Goal: Task Accomplishment & Management: Manage account settings

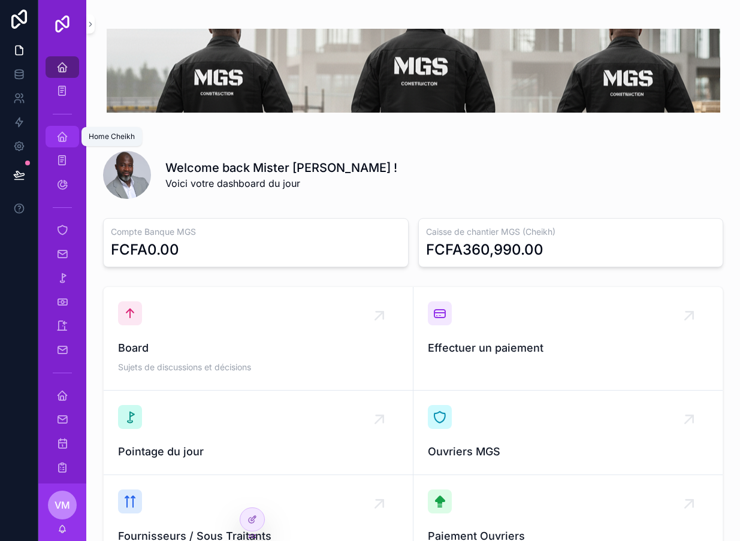
click at [56, 139] on div "Home Cheikh" at bounding box center [62, 136] width 19 height 19
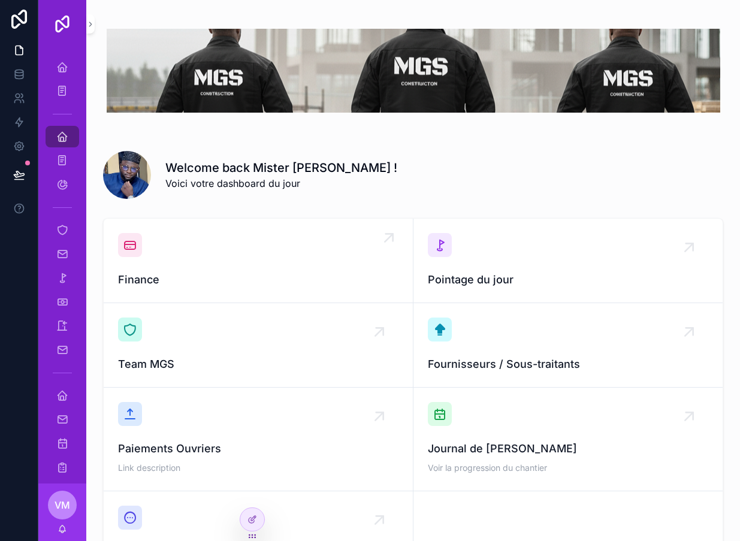
click at [179, 268] on div "Finance" at bounding box center [258, 260] width 280 height 55
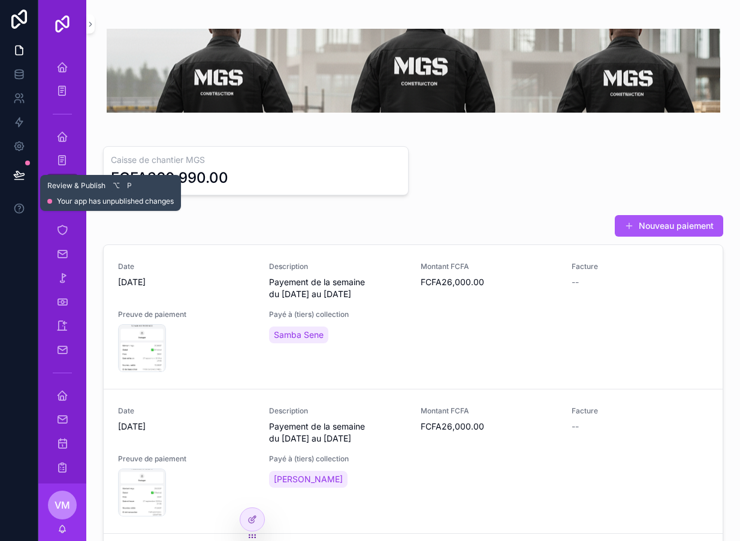
click at [25, 173] on icon at bounding box center [19, 175] width 12 height 12
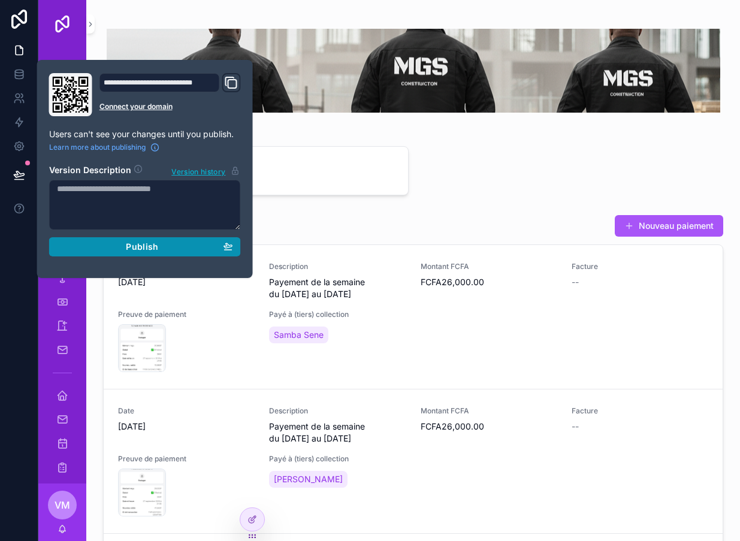
click at [93, 250] on div "Publish" at bounding box center [145, 246] width 176 height 11
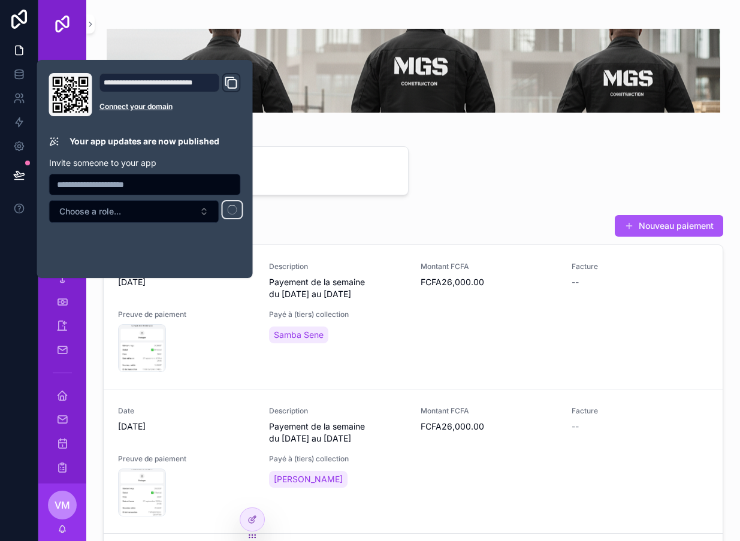
click at [34, 330] on div at bounding box center [19, 270] width 38 height 541
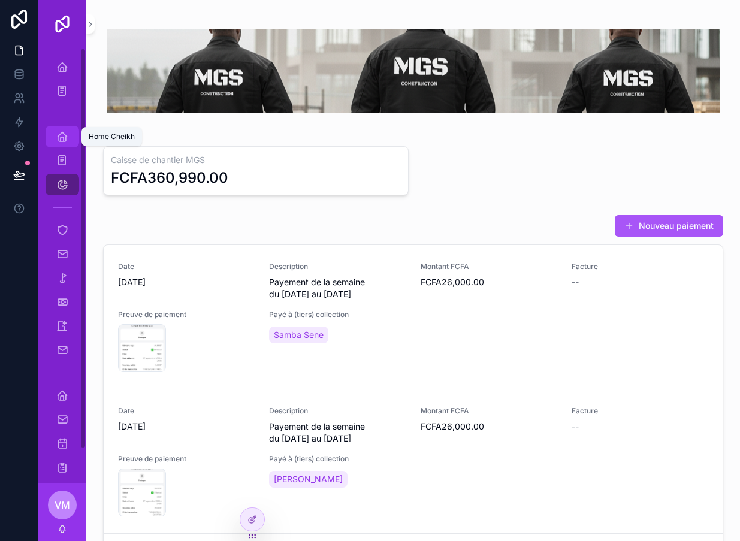
click at [58, 137] on icon "scrollable content" at bounding box center [62, 137] width 12 height 12
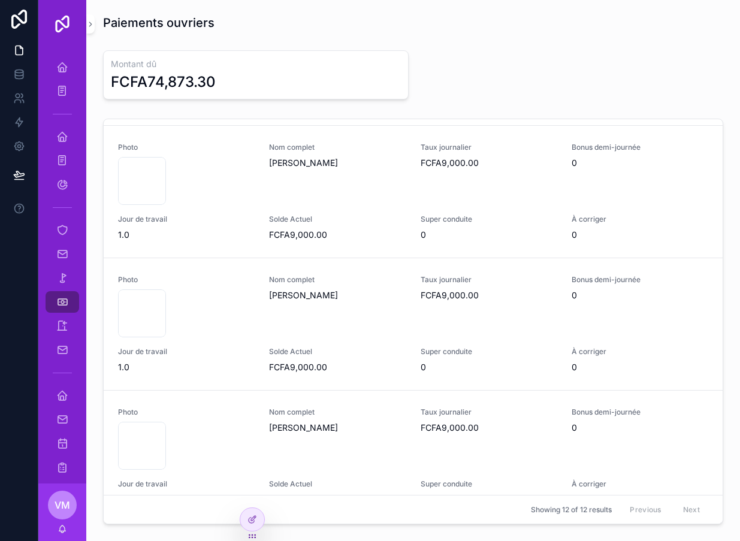
scroll to position [129, 0]
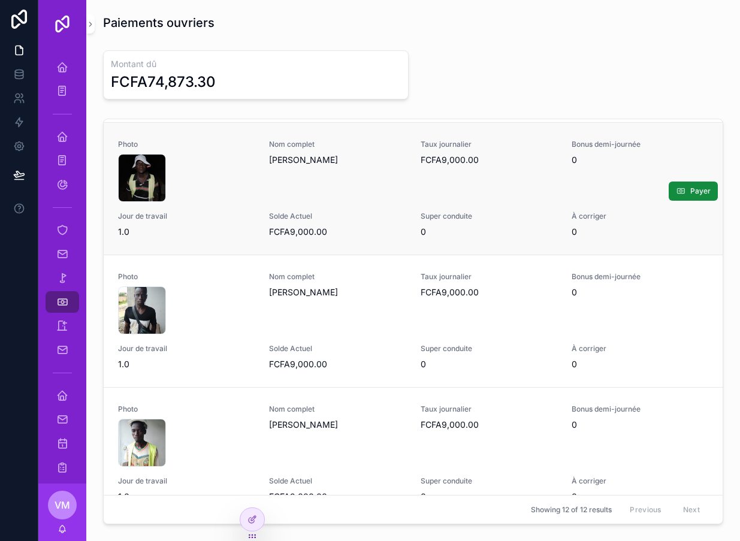
click at [384, 194] on div "Nom complet Mamadou Marigo" at bounding box center [337, 171] width 137 height 62
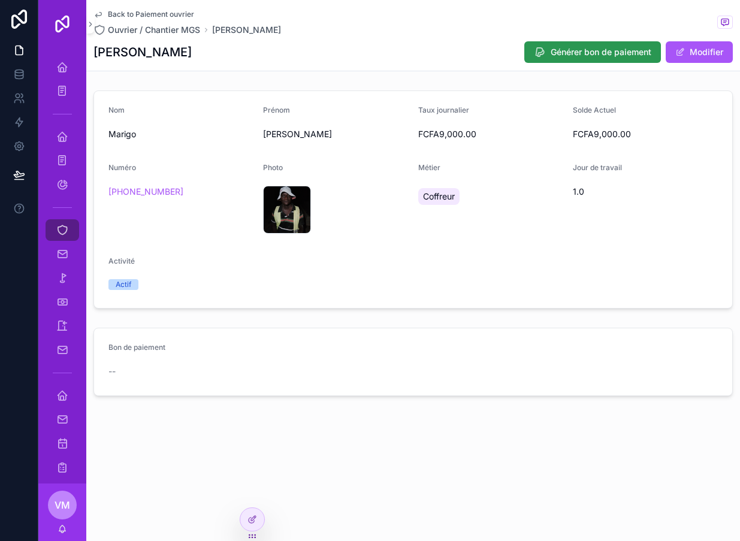
click at [576, 46] on button "Générer bon de paiement" at bounding box center [592, 52] width 137 height 22
click at [255, 518] on icon at bounding box center [254, 517] width 1 height 1
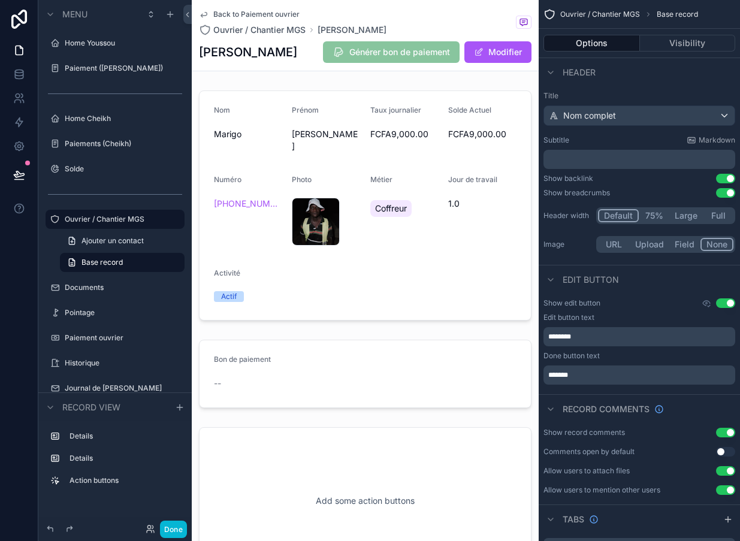
click at [415, 70] on div "Back to Paiement ouvrier Ouvrier / Chantier MGS Mamadou Marigo Mamadou Marigo G…" at bounding box center [365, 35] width 333 height 71
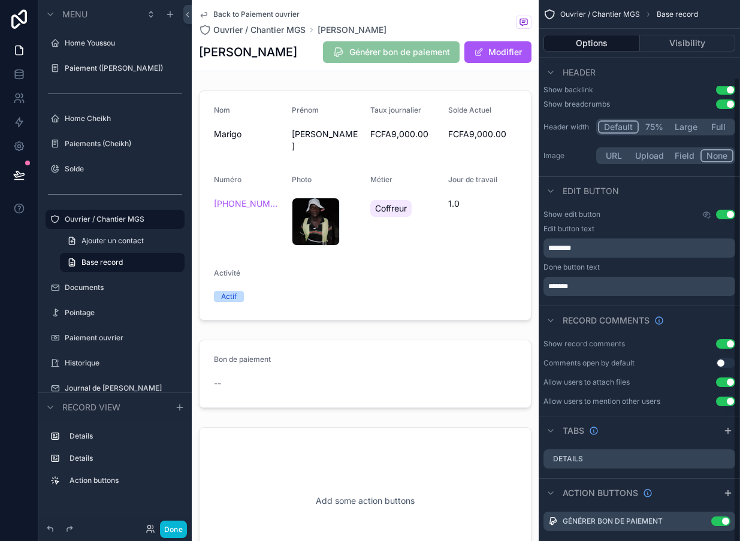
scroll to position [88, 0]
click at [704, 524] on icon "scrollable content" at bounding box center [701, 522] width 5 height 5
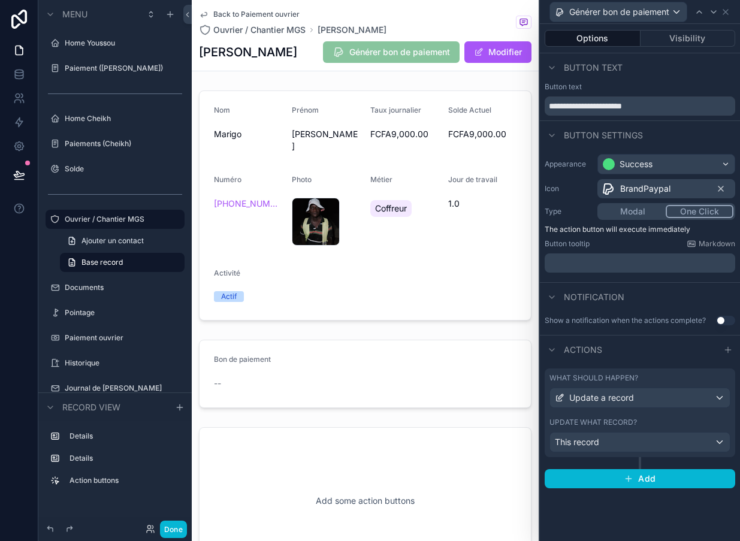
click at [662, 437] on div "This record" at bounding box center [640, 442] width 180 height 19
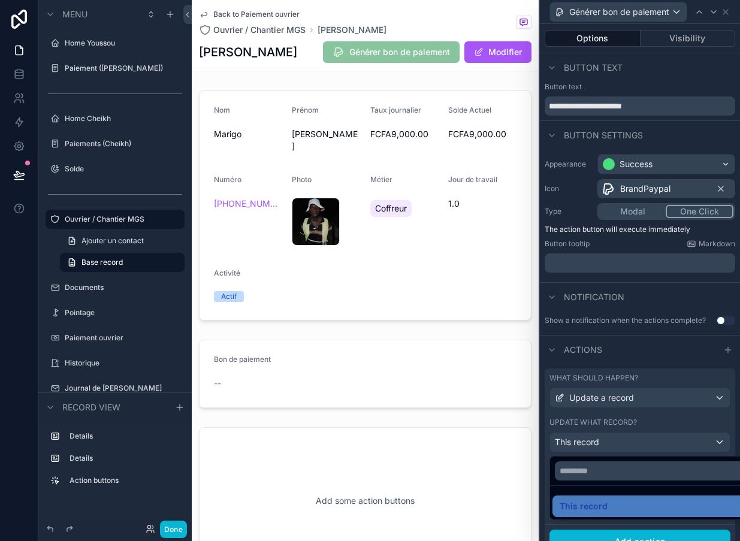
click at [688, 442] on div at bounding box center [640, 270] width 200 height 541
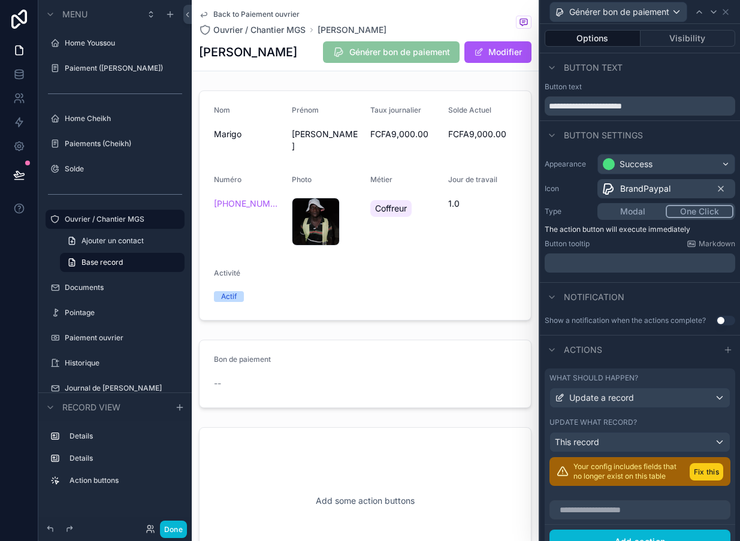
click at [708, 468] on button "Fix this" at bounding box center [707, 471] width 34 height 17
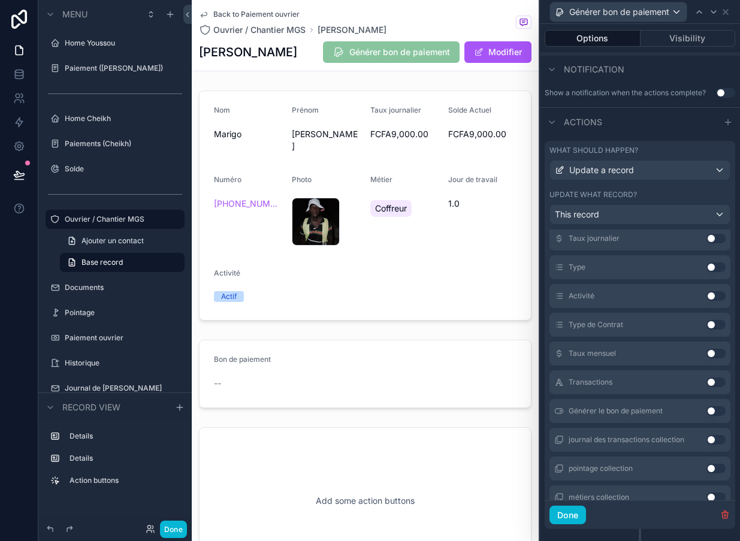
scroll to position [218, 0]
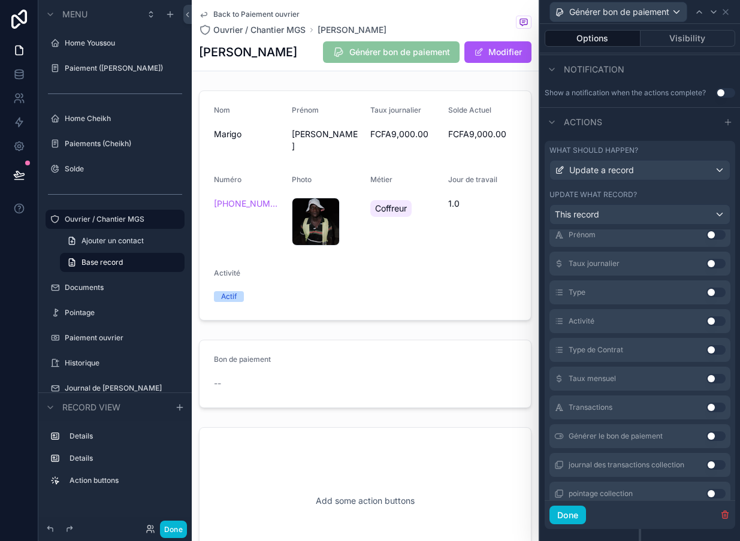
click at [716, 437] on button "Use setting" at bounding box center [715, 436] width 19 height 10
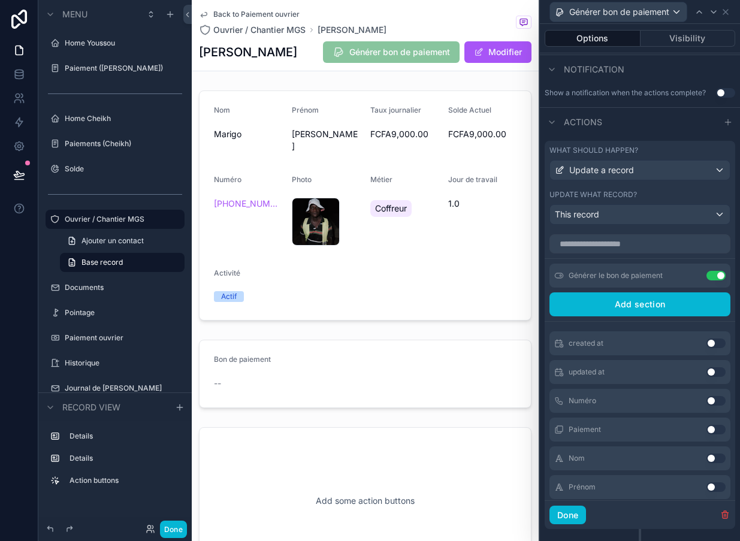
scroll to position [0, 0]
click at [569, 525] on button "Done" at bounding box center [567, 515] width 37 height 19
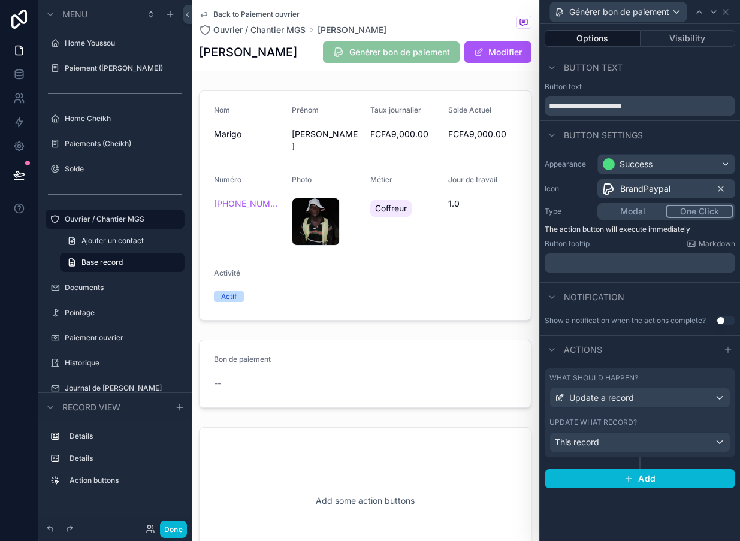
click at [695, 433] on div "This record" at bounding box center [640, 442] width 180 height 19
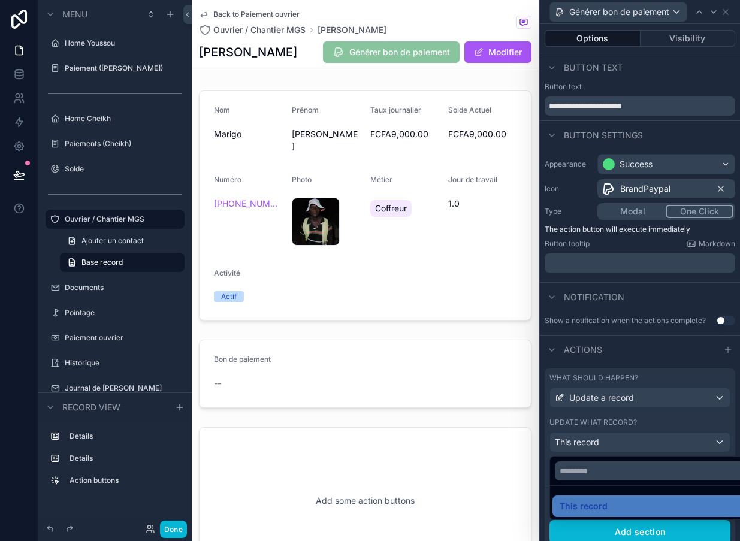
scroll to position [19, 0]
click at [639, 499] on div "This record" at bounding box center [654, 506] width 188 height 14
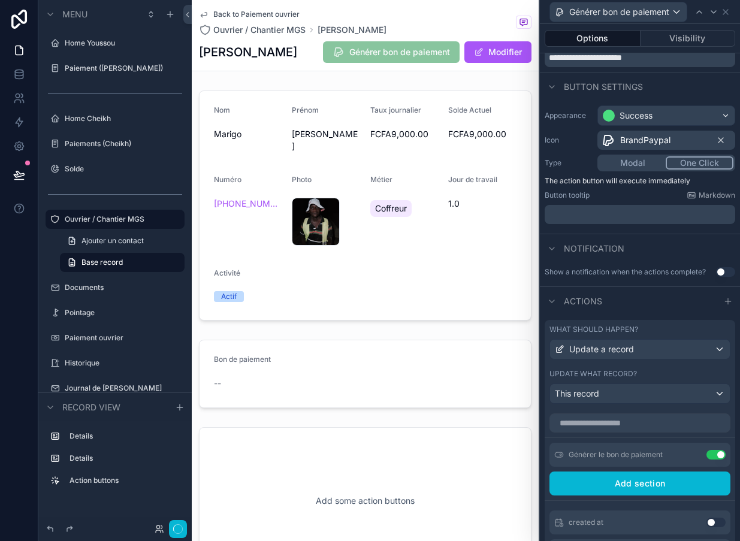
scroll to position [58, 0]
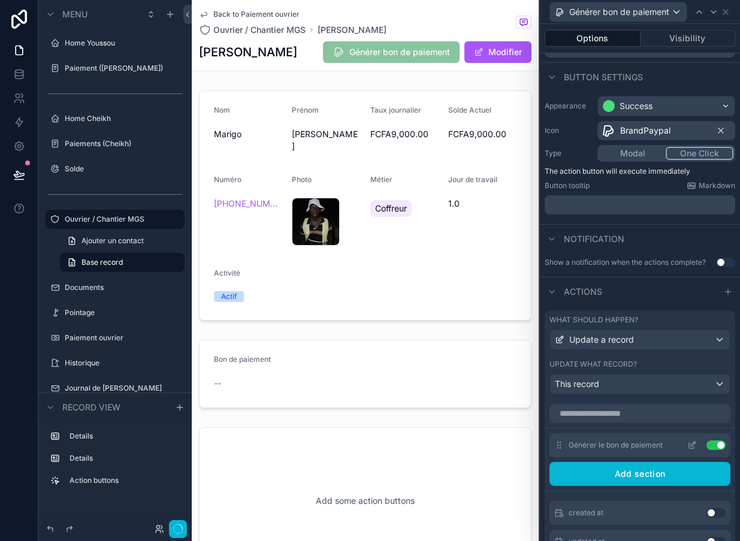
click at [675, 443] on div "Générer le bon de paiement Use setting" at bounding box center [639, 445] width 181 height 24
click at [693, 440] on icon at bounding box center [692, 445] width 10 height 10
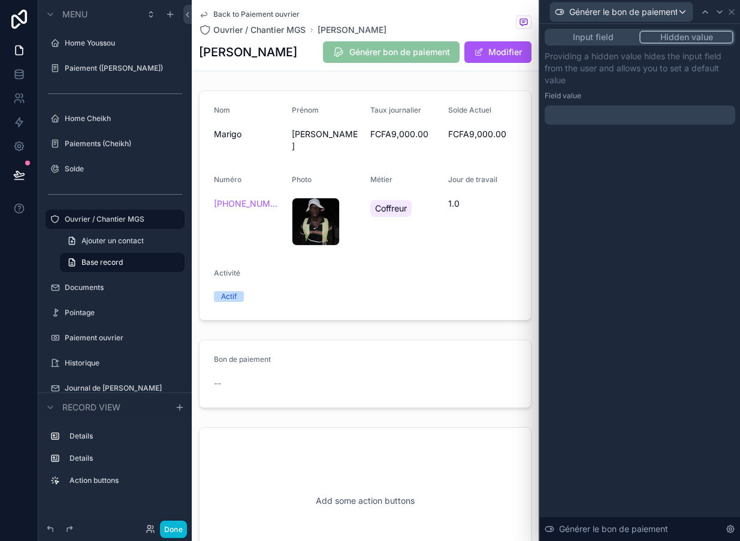
click at [632, 116] on div at bounding box center [640, 114] width 191 height 19
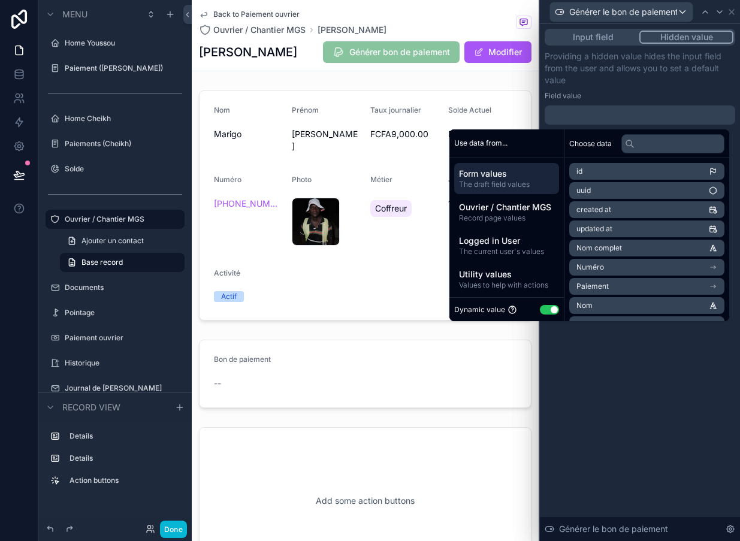
click at [540, 306] on button "Use setting" at bounding box center [549, 310] width 19 height 10
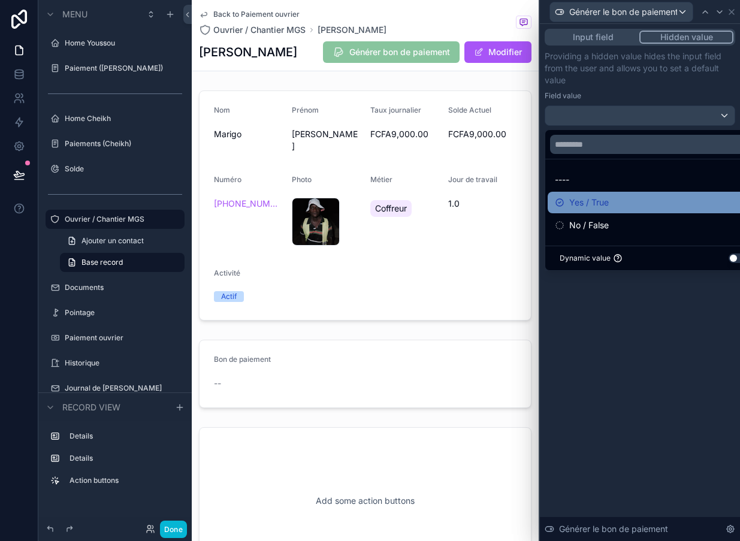
click at [635, 204] on div "Yes / True" at bounding box center [654, 202] width 198 height 14
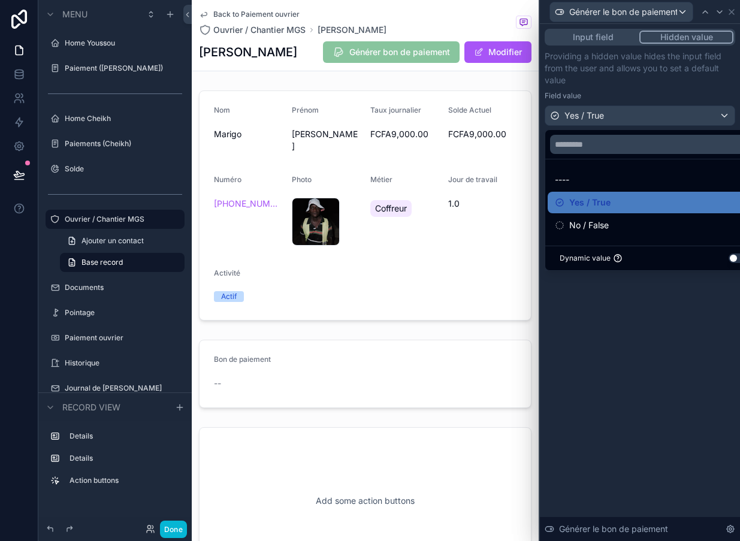
click at [603, 358] on div "Input field Hidden value Providing a hidden value hides the input field from th…" at bounding box center [640, 282] width 200 height 517
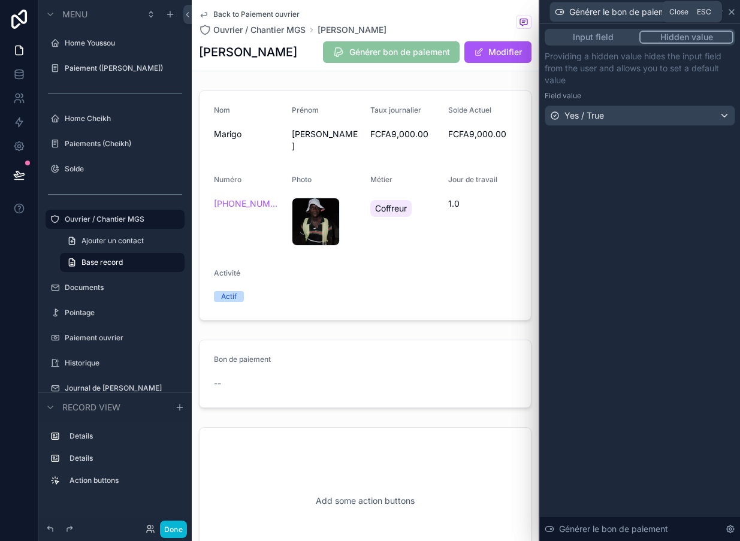
click at [736, 15] on icon at bounding box center [732, 12] width 10 height 10
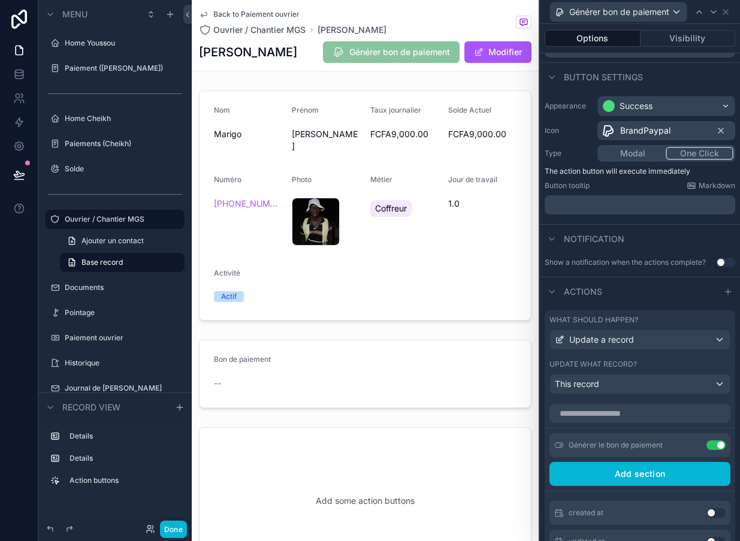
click at [730, 4] on div "Générer bon de paiement" at bounding box center [640, 11] width 191 height 23
click at [730, 10] on icon at bounding box center [726, 12] width 10 height 10
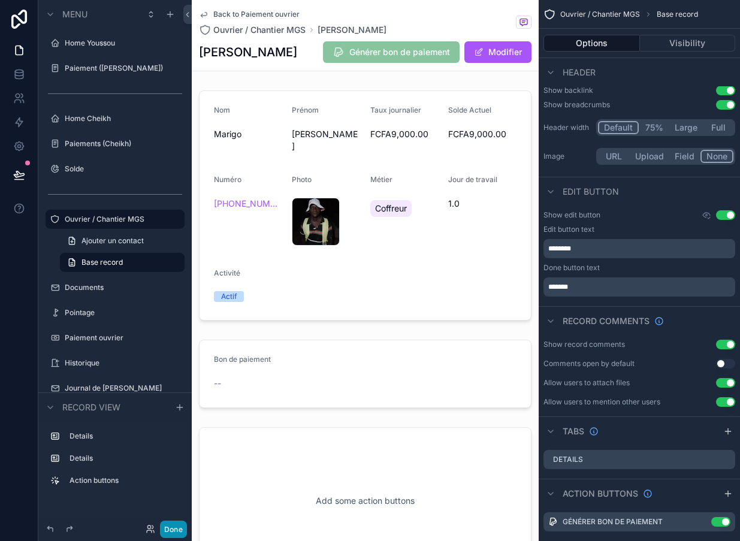
click at [167, 537] on button "Done" at bounding box center [173, 529] width 27 height 17
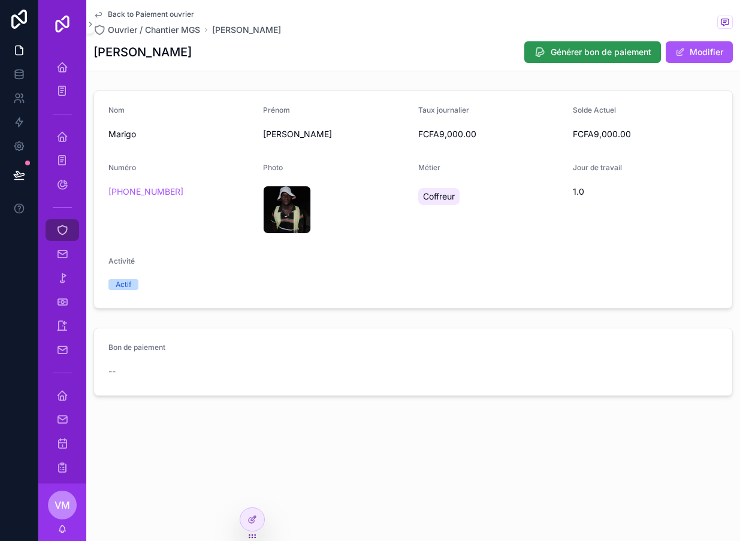
click at [597, 59] on button "Générer bon de paiement" at bounding box center [592, 52] width 137 height 22
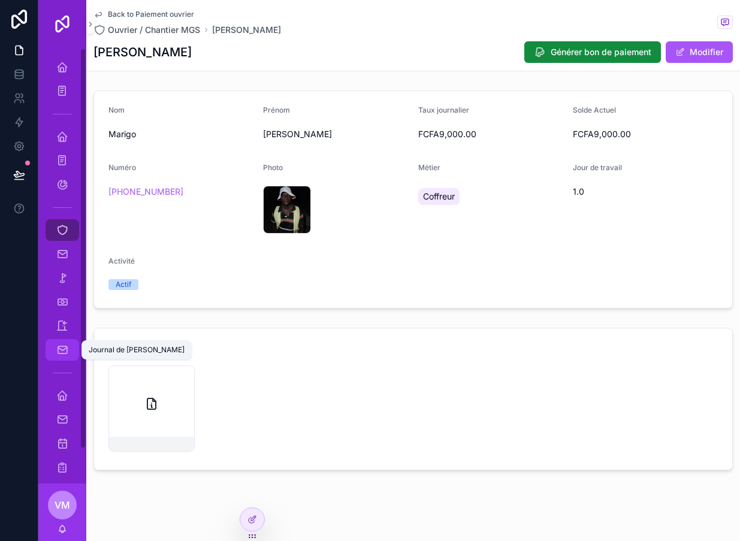
click at [61, 348] on icon "scrollable content" at bounding box center [62, 350] width 12 height 12
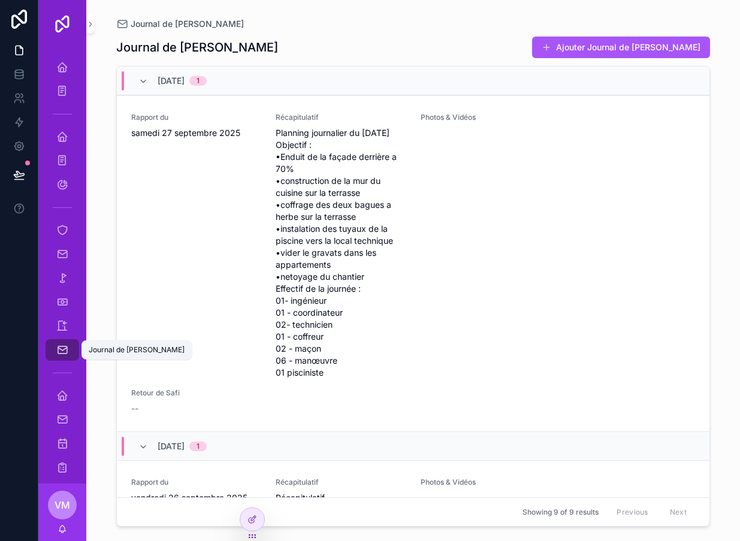
click at [61, 344] on icon "scrollable content" at bounding box center [62, 350] width 12 height 12
click at [65, 349] on icon "scrollable content" at bounding box center [62, 350] width 12 height 12
click at [65, 350] on icon "scrollable content" at bounding box center [62, 350] width 12 height 12
click at [56, 360] on link "Journal de [PERSON_NAME]" at bounding box center [63, 350] width 34 height 22
click at [57, 359] on div "Journal de [PERSON_NAME]" at bounding box center [62, 349] width 19 height 19
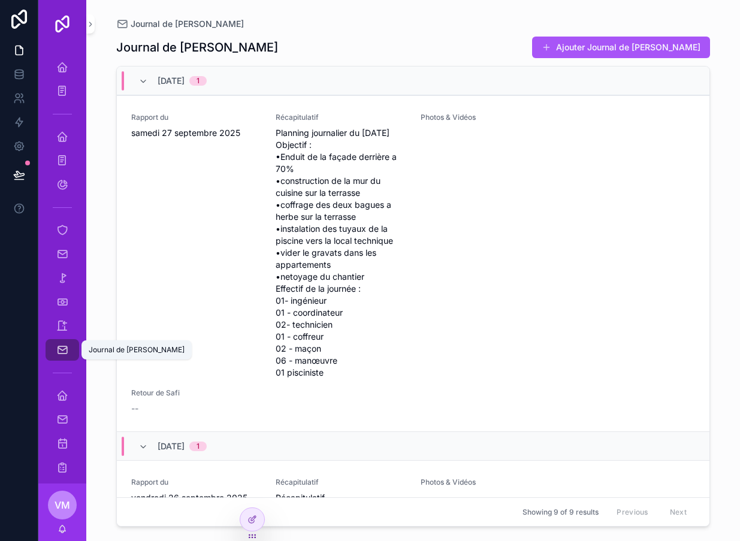
click at [61, 351] on icon "scrollable content" at bounding box center [62, 350] width 12 height 12
click at [53, 412] on div "Site daily report" at bounding box center [62, 419] width 19 height 19
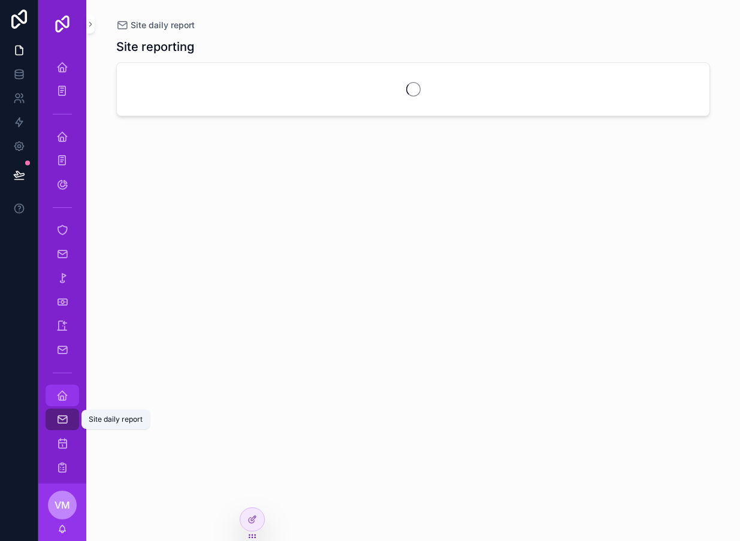
click at [58, 397] on icon "scrollable content" at bounding box center [62, 395] width 12 height 12
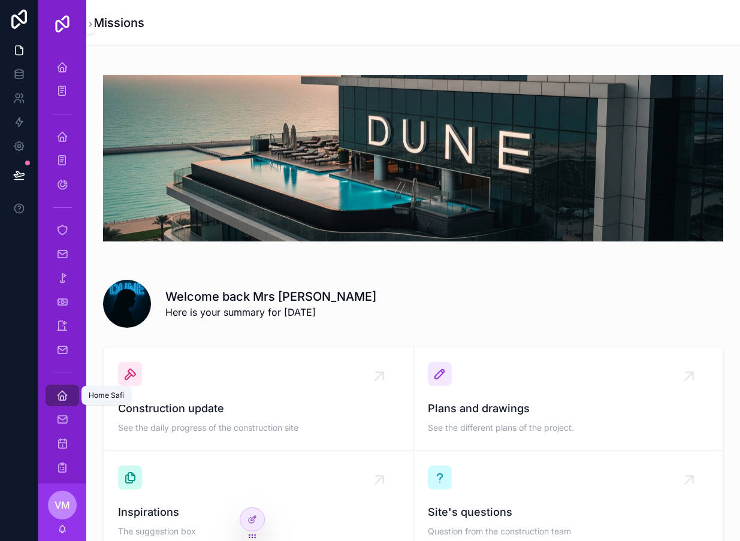
click at [58, 395] on icon "scrollable content" at bounding box center [62, 395] width 12 height 12
click at [52, 363] on div "scrollable content" at bounding box center [63, 372] width 34 height 19
click at [55, 362] on div "scrollable content" at bounding box center [62, 373] width 48 height 22
click at [56, 355] on div "Journal de [PERSON_NAME]" at bounding box center [62, 349] width 19 height 19
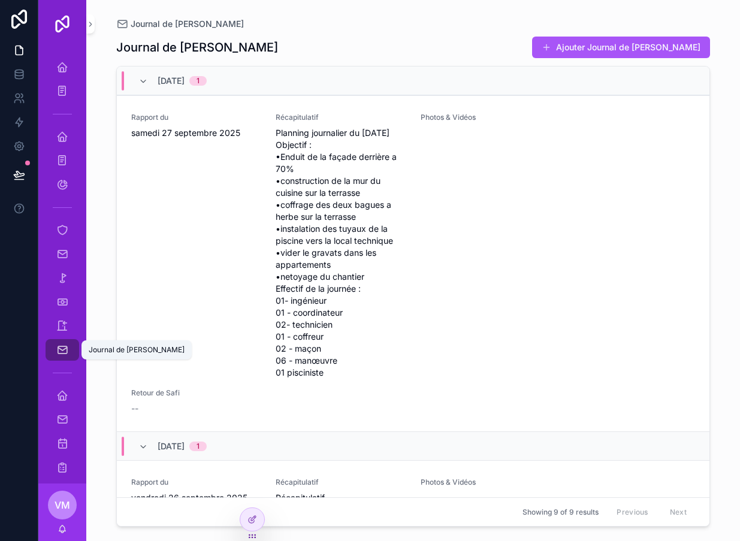
click at [57, 352] on icon "scrollable content" at bounding box center [62, 350] width 12 height 12
click at [53, 349] on div "Journal de [PERSON_NAME]" at bounding box center [62, 349] width 19 height 19
click at [59, 244] on link "Documents" at bounding box center [63, 254] width 34 height 22
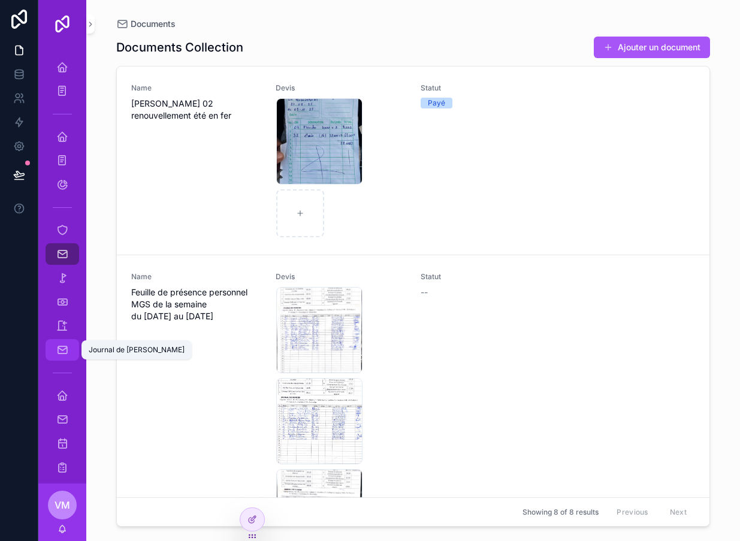
click at [65, 354] on icon "scrollable content" at bounding box center [62, 350] width 12 height 12
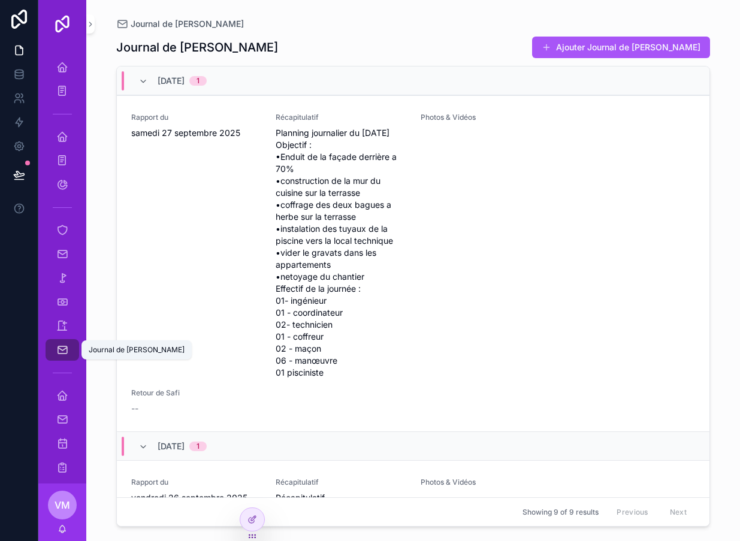
click at [52, 367] on div "scrollable content" at bounding box center [63, 372] width 34 height 19
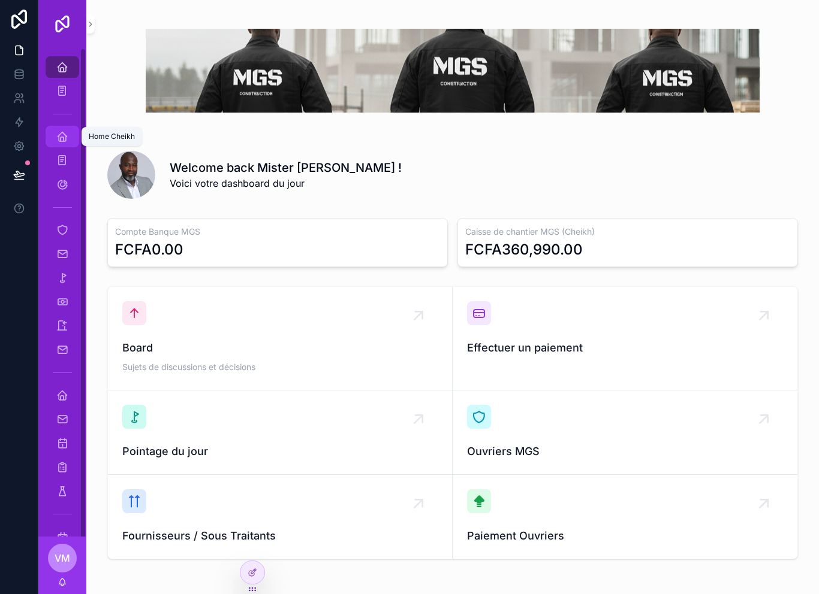
click at [59, 143] on span "scrollable content" at bounding box center [62, 137] width 12 height 12
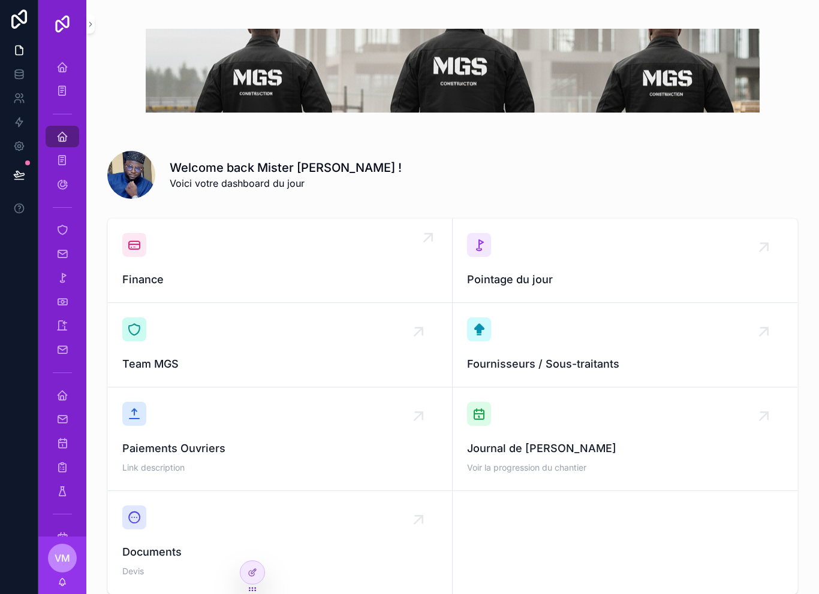
click at [174, 262] on div "Finance" at bounding box center [279, 260] width 315 height 55
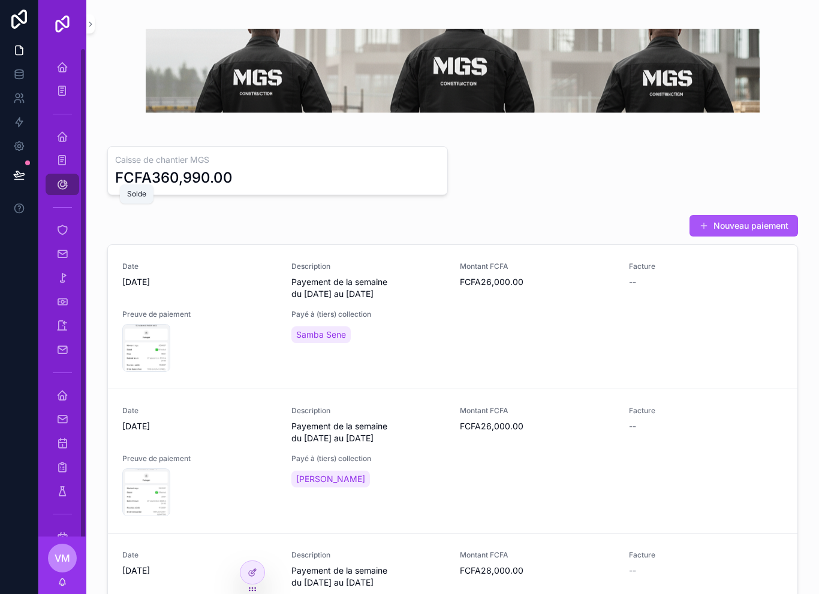
click at [59, 180] on icon "scrollable content" at bounding box center [62, 185] width 12 height 12
click at [59, 136] on icon "scrollable content" at bounding box center [62, 137] width 12 height 12
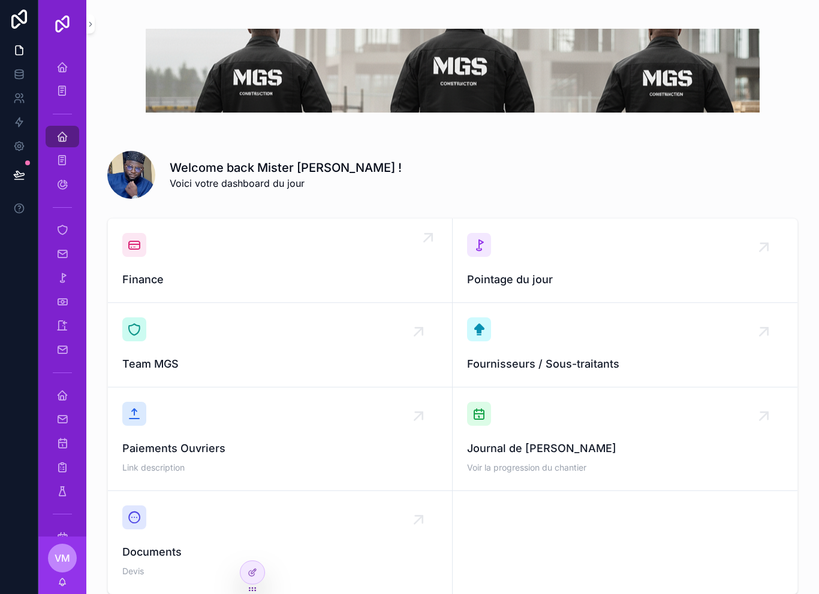
click at [192, 263] on div "Finance" at bounding box center [279, 260] width 315 height 55
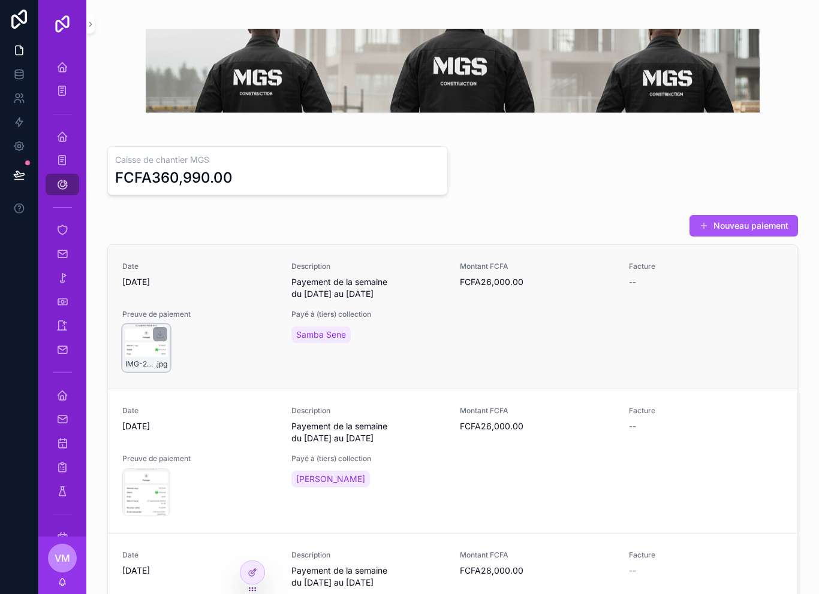
click at [142, 355] on div "IMG-20250929-WA0045 .jpg" at bounding box center [146, 348] width 48 height 48
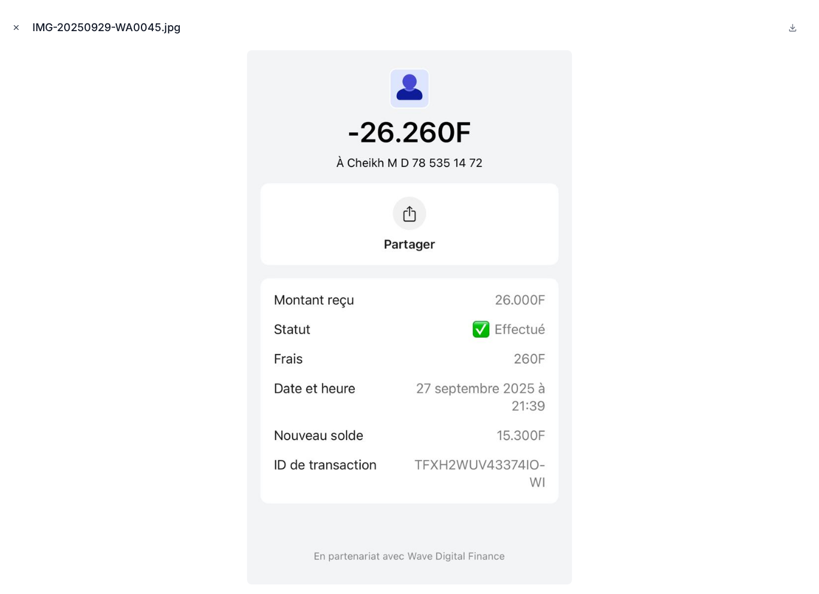
click at [19, 23] on icon "Close modal" at bounding box center [16, 27] width 8 height 8
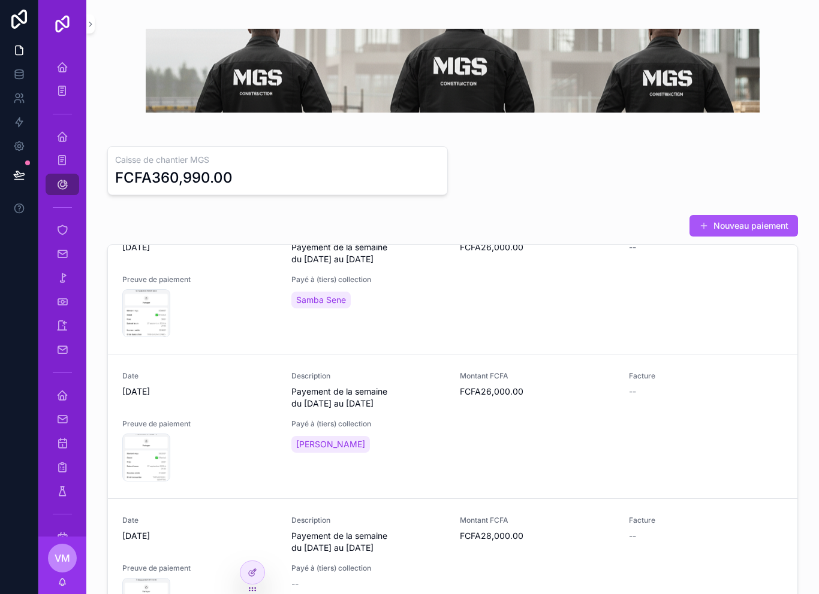
scroll to position [49, 0]
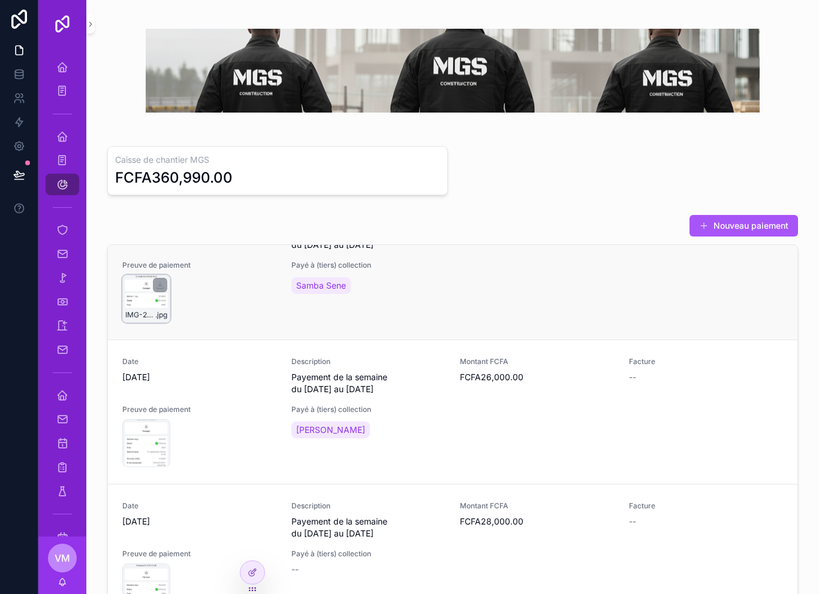
click at [142, 304] on div "IMG-20250929-WA0045 .jpg" at bounding box center [146, 299] width 48 height 48
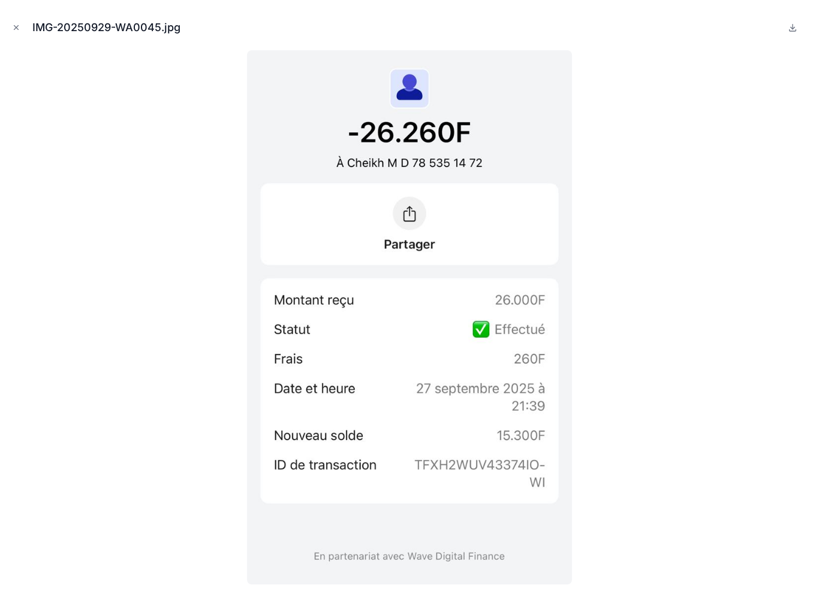
click at [131, 324] on div at bounding box center [409, 317] width 799 height 534
click at [16, 29] on icon "Close modal" at bounding box center [16, 27] width 8 height 8
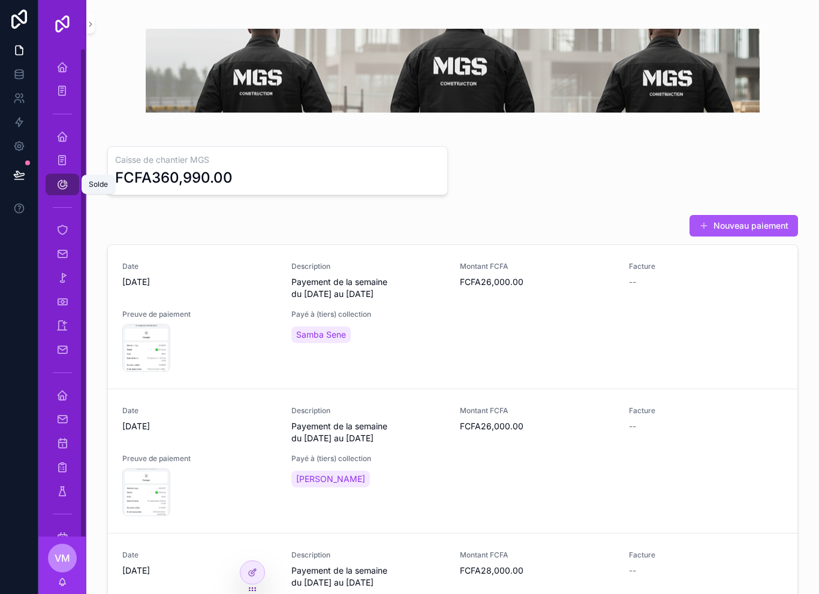
click at [55, 179] on div "Solde" at bounding box center [62, 184] width 19 height 19
click at [64, 184] on icon "scrollable content" at bounding box center [62, 185] width 12 height 12
click at [62, 184] on icon "scrollable content" at bounding box center [62, 185] width 12 height 12
click at [63, 159] on icon "scrollable content" at bounding box center [61, 161] width 11 height 12
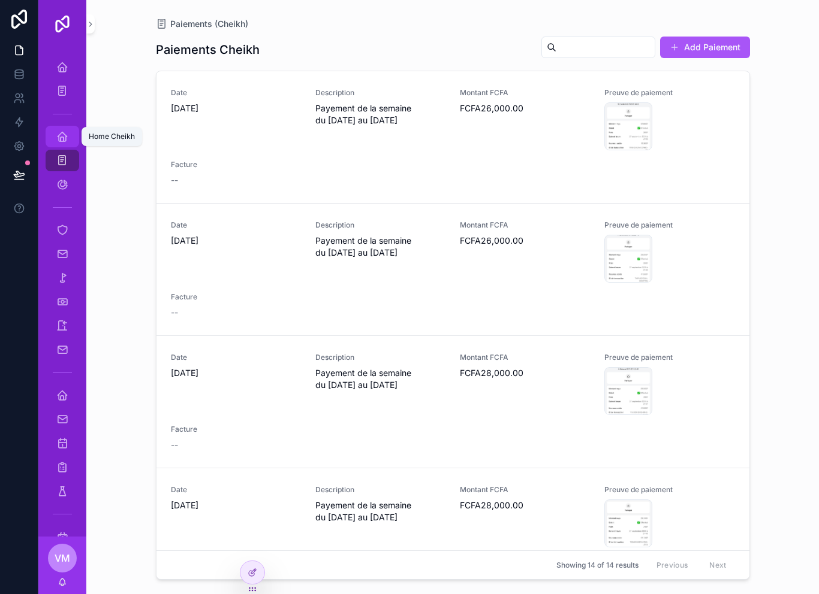
click at [62, 132] on icon "scrollable content" at bounding box center [62, 137] width 12 height 12
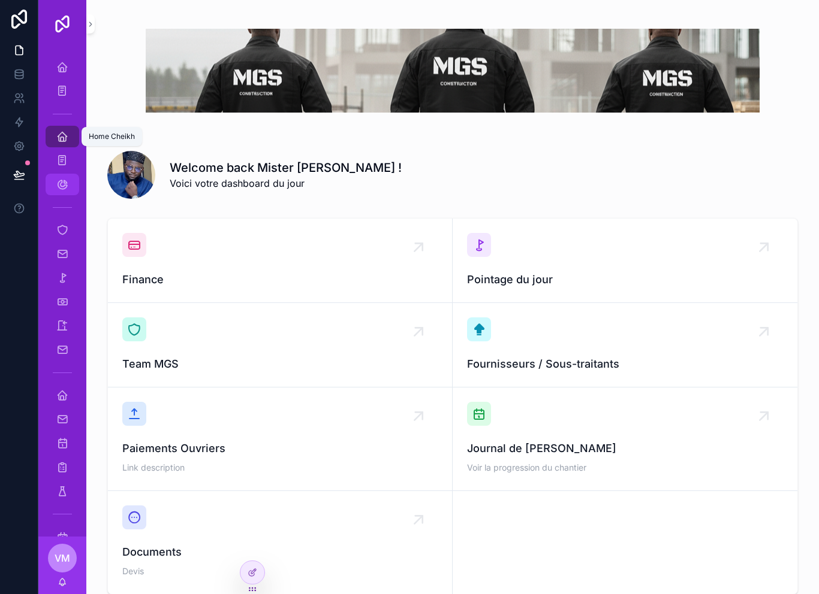
click at [61, 188] on icon "scrollable content" at bounding box center [62, 185] width 12 height 12
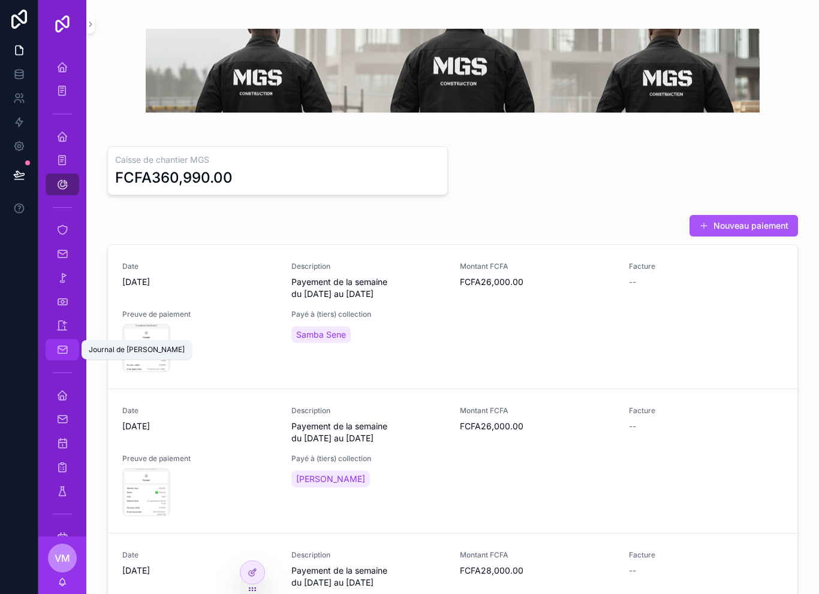
click at [62, 354] on icon "scrollable content" at bounding box center [62, 350] width 12 height 12
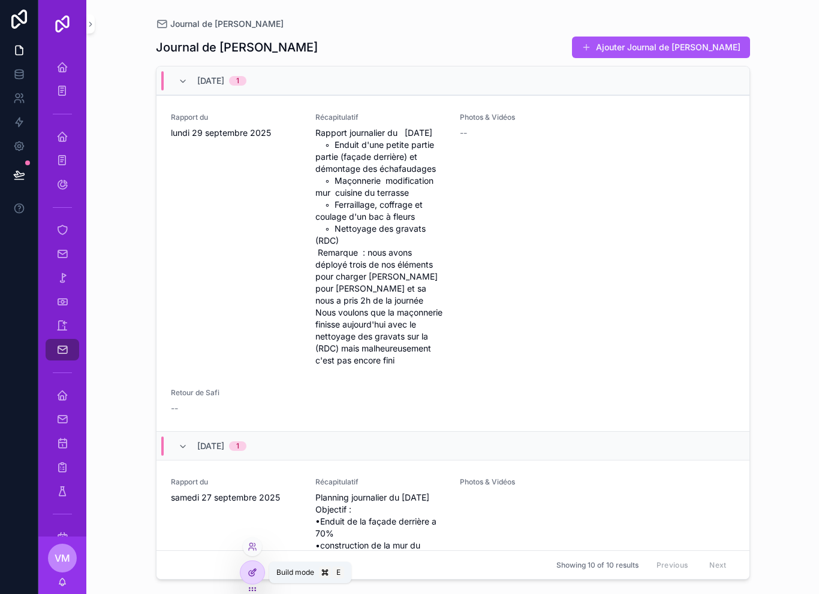
click at [261, 567] on div at bounding box center [252, 572] width 24 height 23
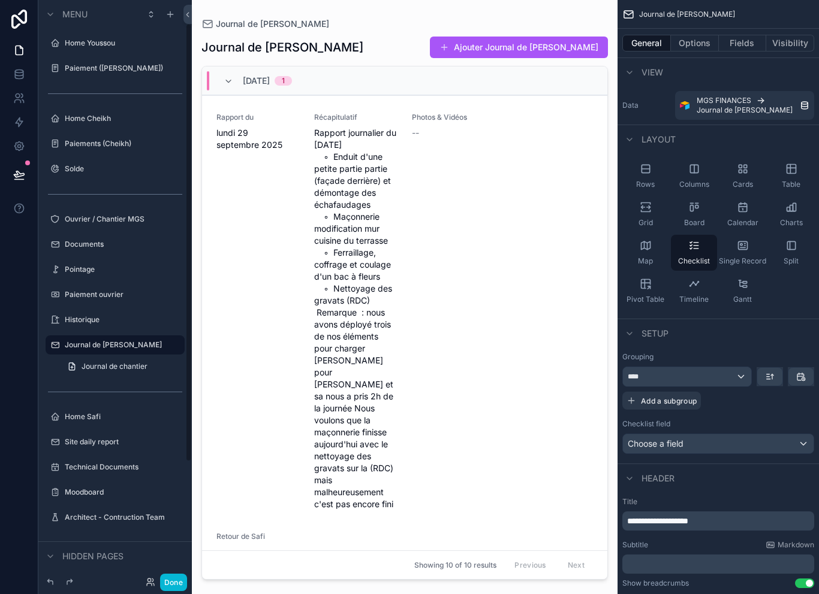
scroll to position [32, 0]
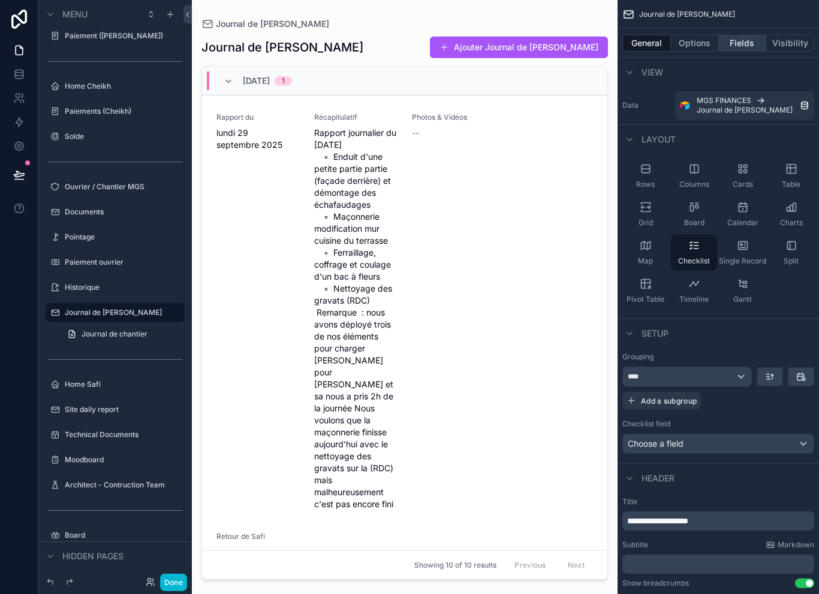
click at [741, 41] on button "Fields" at bounding box center [742, 43] width 48 height 17
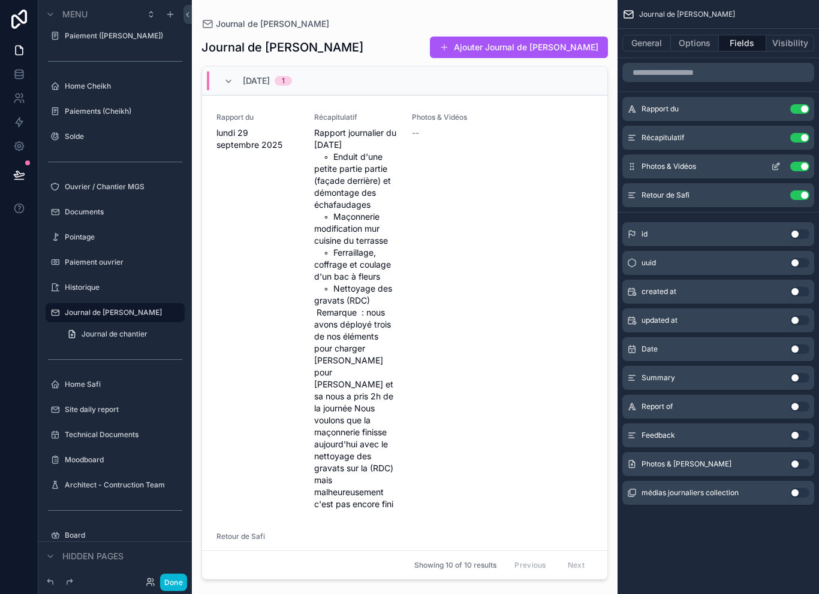
click at [802, 156] on div "Photos & Vidéos Use setting" at bounding box center [718, 167] width 192 height 24
click at [799, 163] on button "Use setting" at bounding box center [799, 167] width 19 height 10
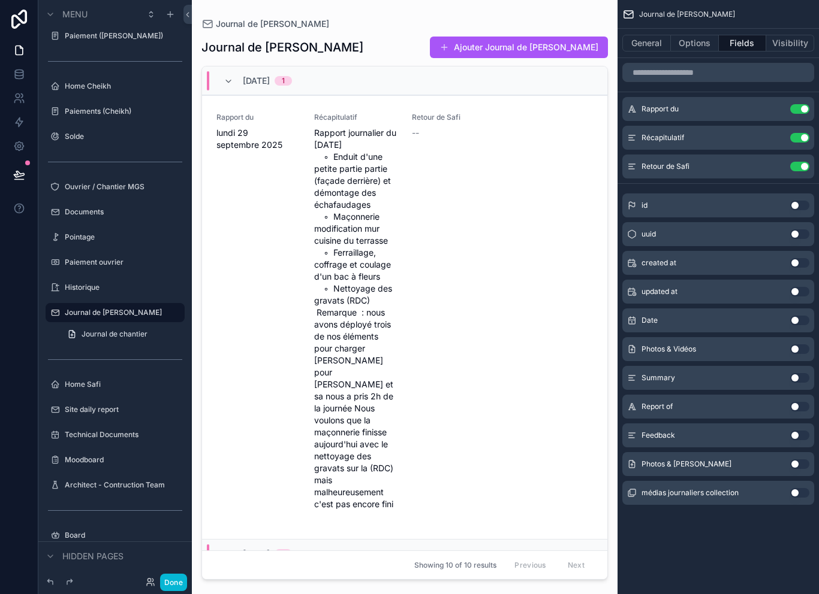
click at [792, 460] on button "Use setting" at bounding box center [799, 465] width 19 height 10
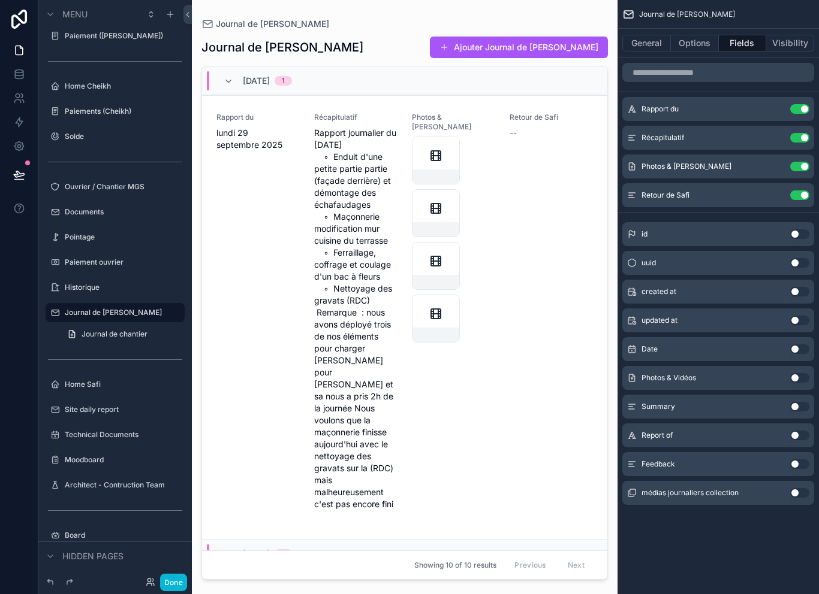
scroll to position [2, 0]
click at [762, 163] on div "Photos & Vidéos Chantier Use setting" at bounding box center [718, 167] width 192 height 24
click at [774, 164] on icon "scrollable content" at bounding box center [776, 165] width 5 height 5
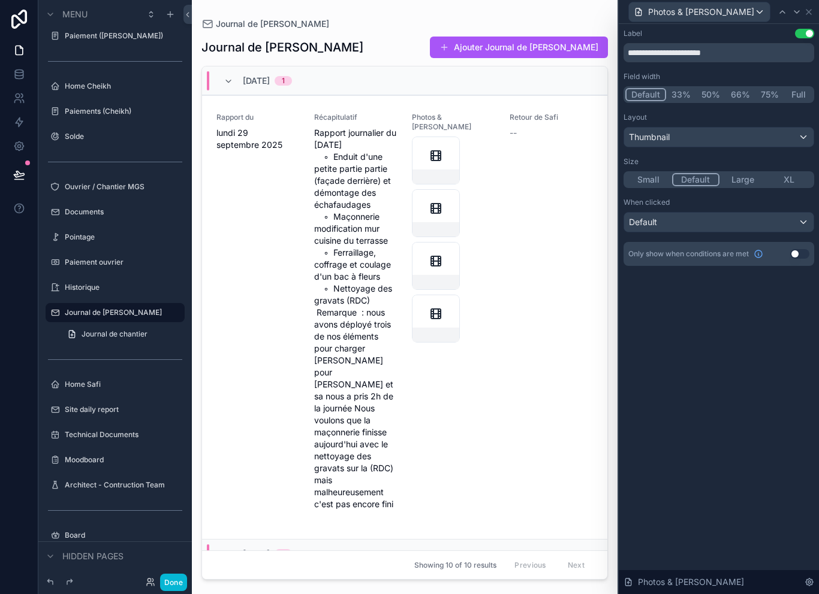
click at [737, 134] on div "Thumbnail" at bounding box center [718, 137] width 189 height 19
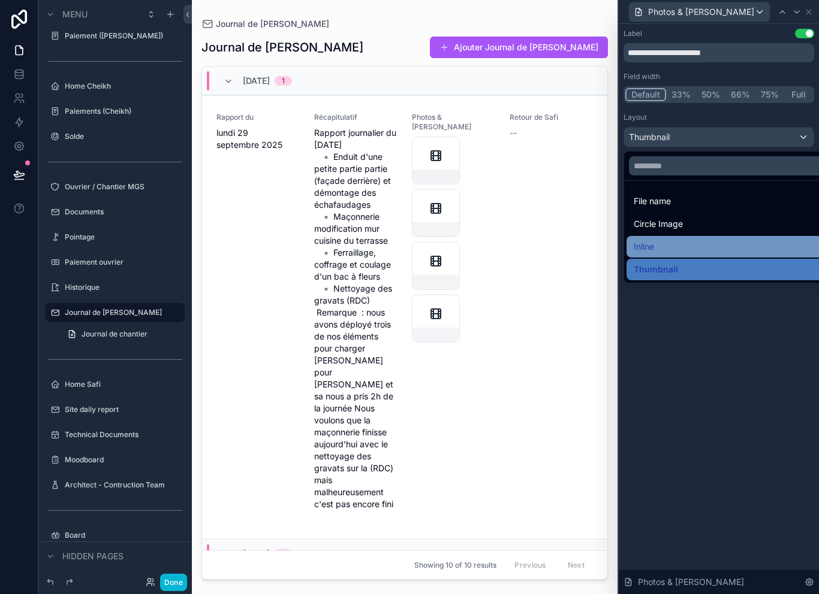
click at [687, 243] on div "Inline" at bounding box center [732, 247] width 198 height 14
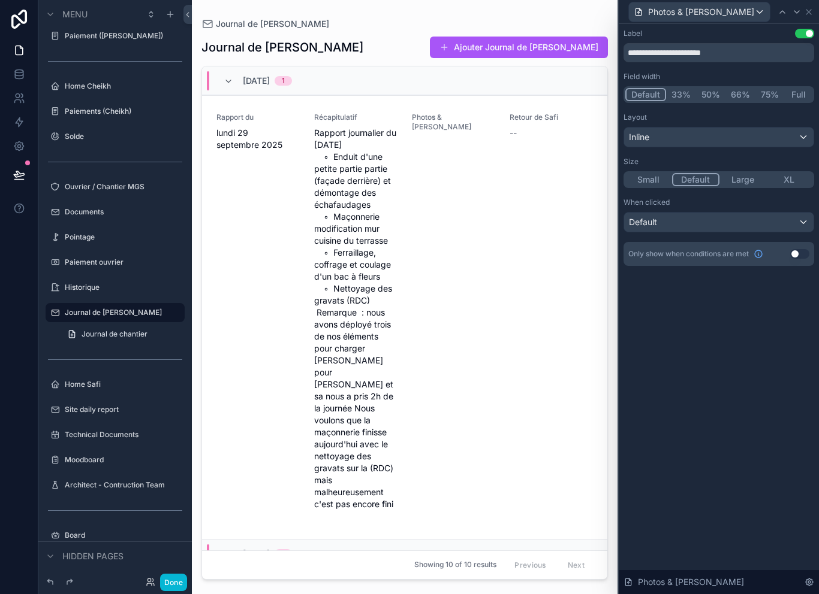
click at [781, 223] on div "Default" at bounding box center [718, 222] width 189 height 19
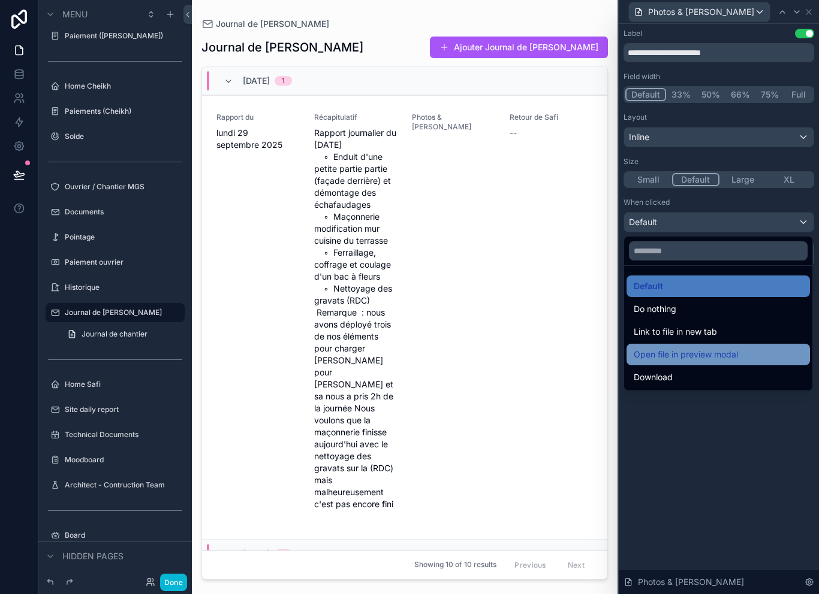
click at [717, 353] on span "Open file in preview modal" at bounding box center [685, 355] width 104 height 14
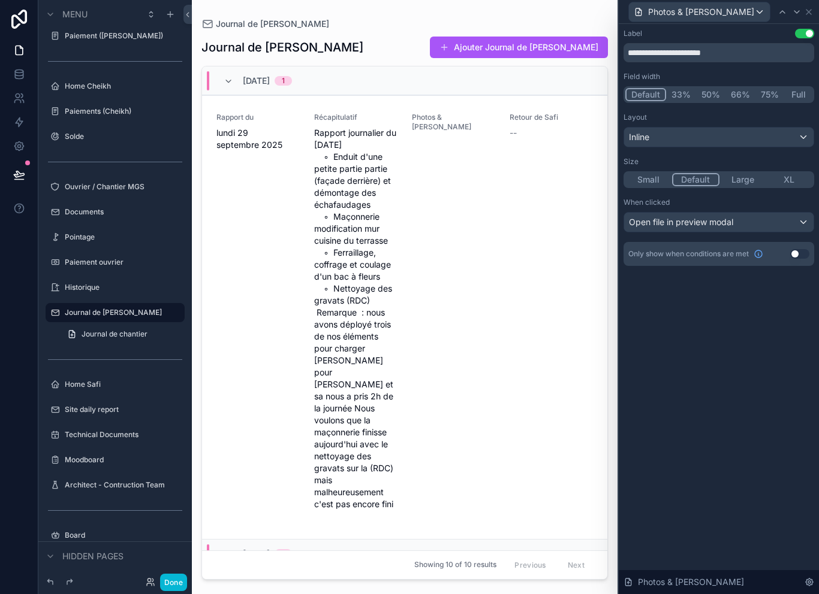
click at [709, 128] on div "Inline" at bounding box center [718, 137] width 189 height 19
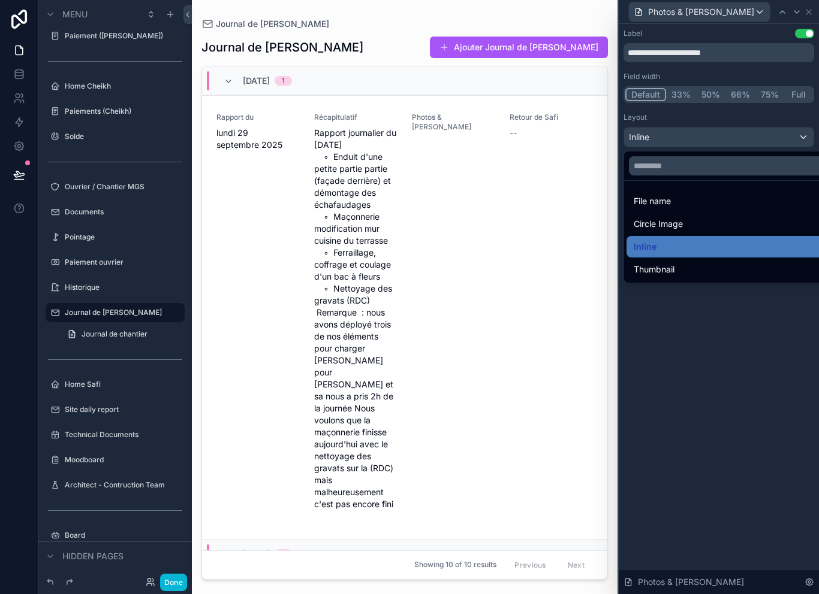
click at [710, 350] on div at bounding box center [718, 297] width 200 height 594
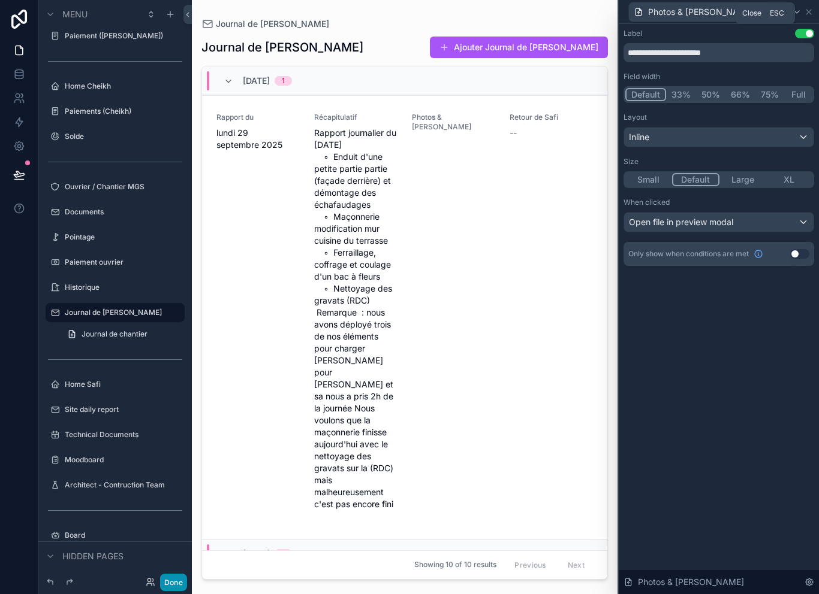
click at [167, 587] on button "Done" at bounding box center [173, 582] width 27 height 17
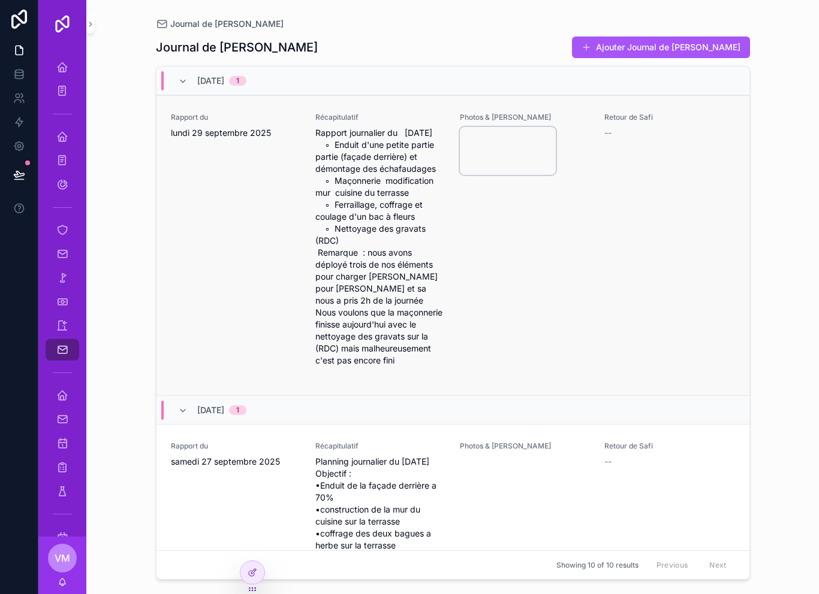
click at [508, 155] on video "scrollable content" at bounding box center [508, 151] width 96 height 48
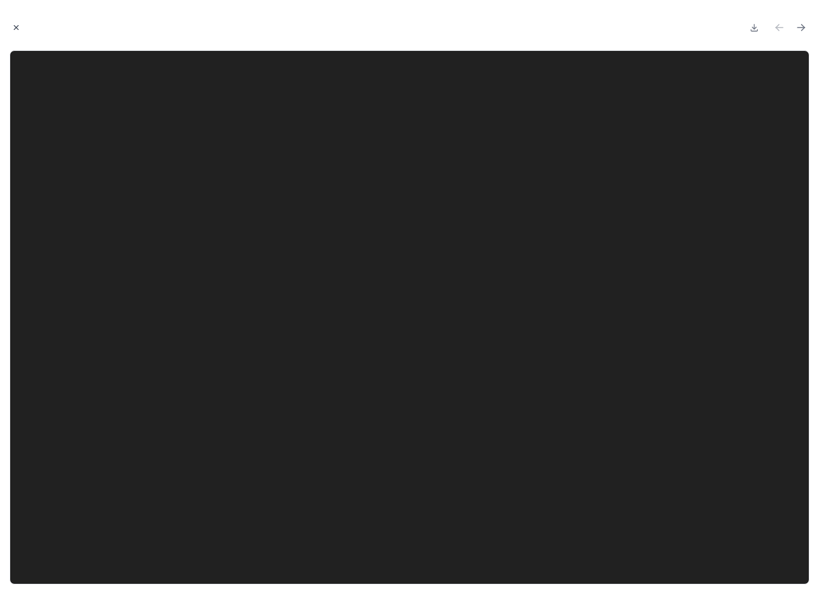
click at [16, 29] on icon "Close modal" at bounding box center [16, 27] width 8 height 8
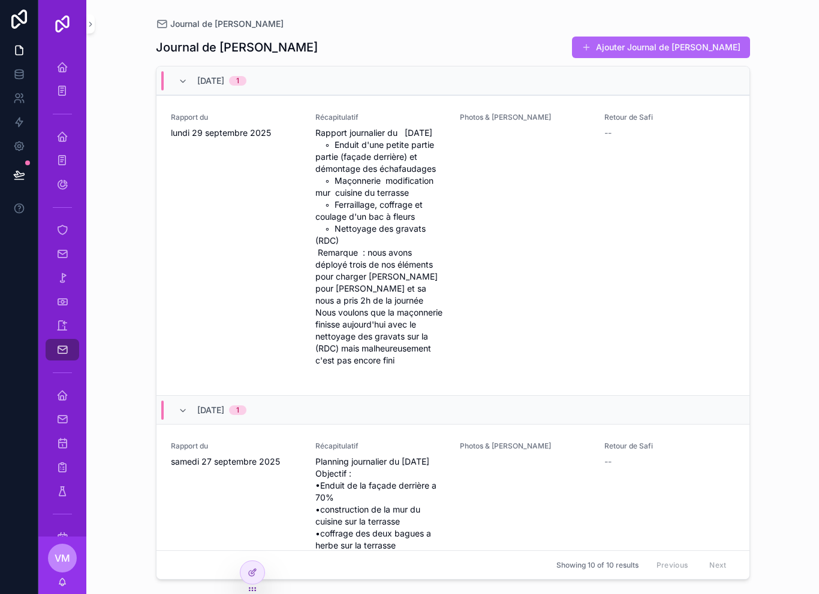
click at [714, 43] on button "Ajouter Journal de [PERSON_NAME]" at bounding box center [661, 48] width 178 height 22
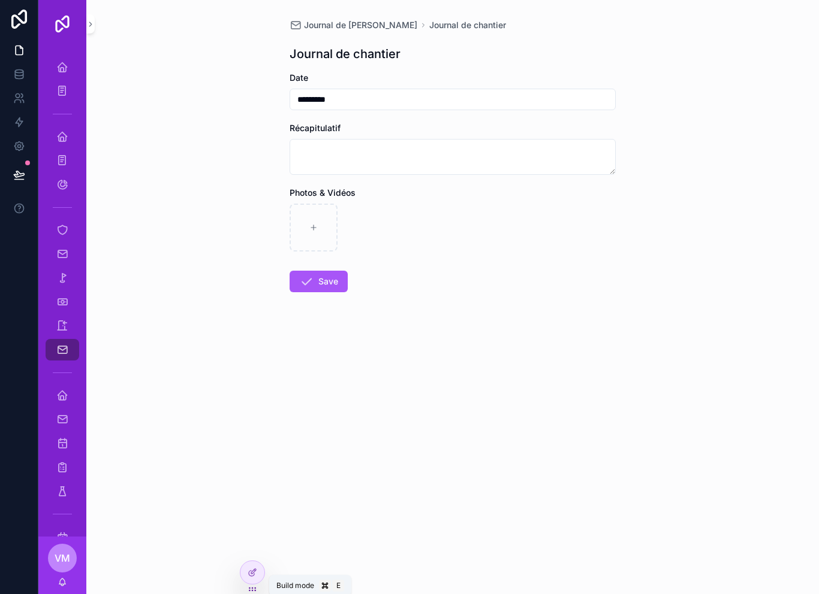
click at [249, 400] on div "Journal de Chantier Journal de chantier Journal de chantier Date ********* Réca…" at bounding box center [452, 297] width 732 height 594
click at [61, 348] on icon "scrollable content" at bounding box center [62, 350] width 12 height 12
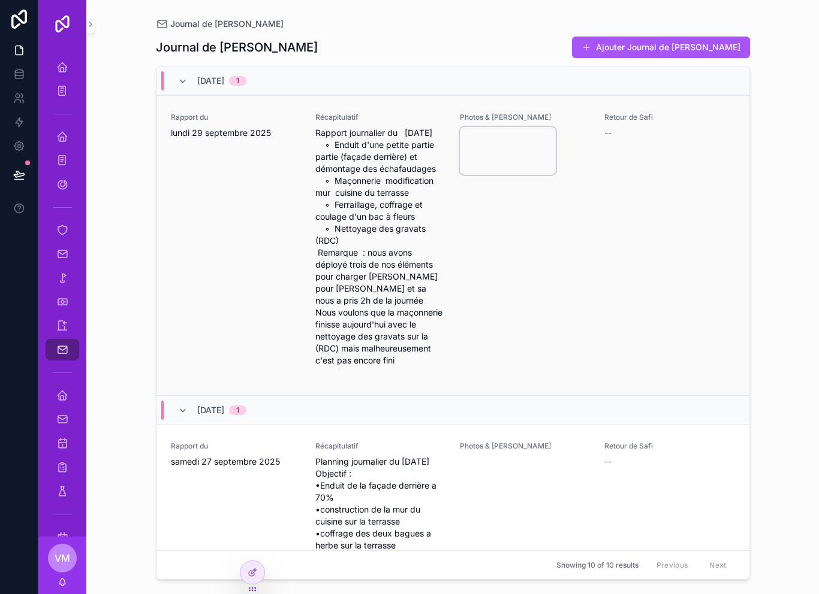
click at [499, 158] on video "scrollable content" at bounding box center [508, 151] width 96 height 48
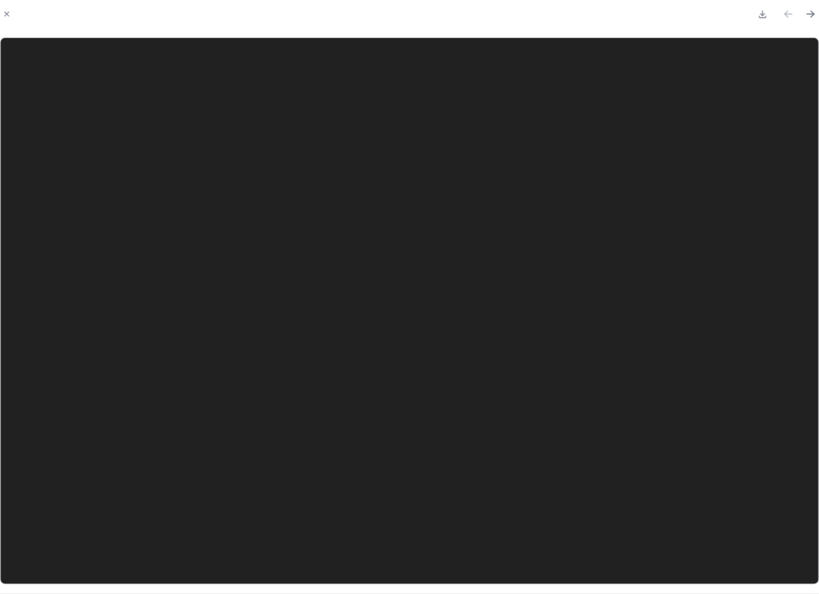
scroll to position [19, 0]
click at [12, 23] on icon "Close modal" at bounding box center [16, 27] width 8 height 8
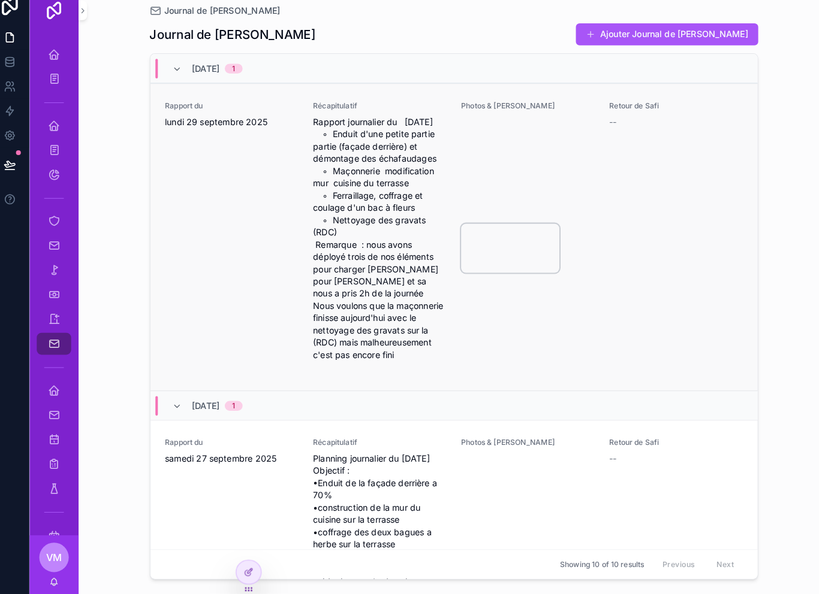
click at [488, 232] on video "scrollable content" at bounding box center [508, 256] width 96 height 48
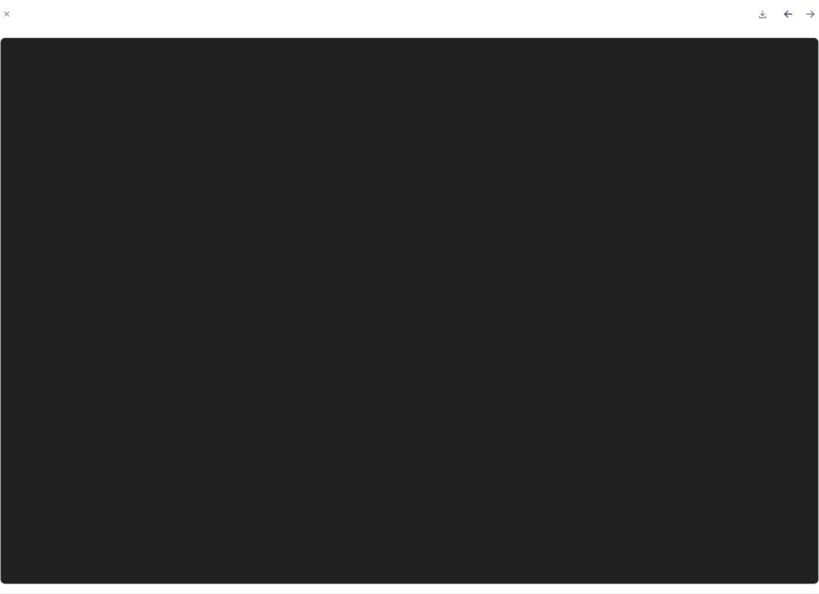
click at [775, 25] on icon "Previous file" at bounding box center [776, 26] width 3 height 3
click at [795, 22] on icon "Next file" at bounding box center [801, 28] width 12 height 12
click at [12, 23] on icon "Close modal" at bounding box center [16, 27] width 8 height 8
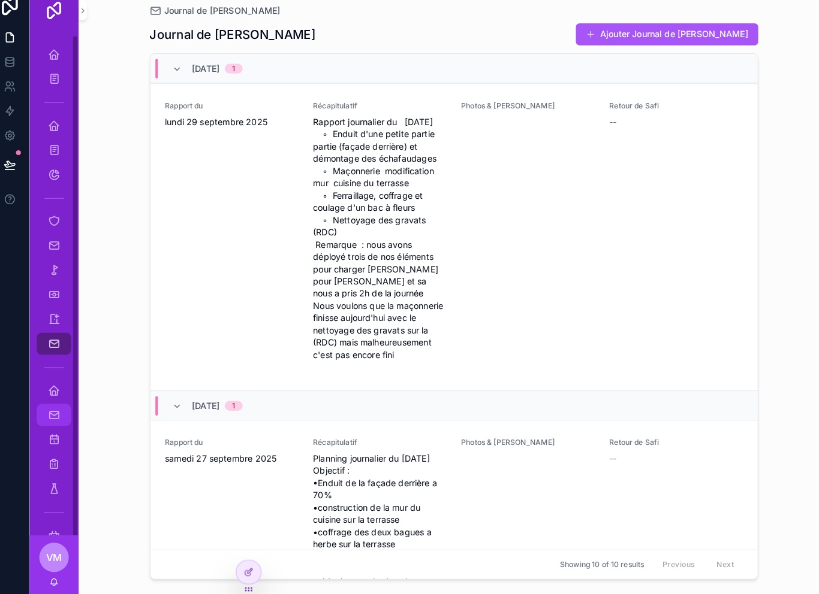
click at [53, 410] on div "Site daily report" at bounding box center [62, 419] width 19 height 19
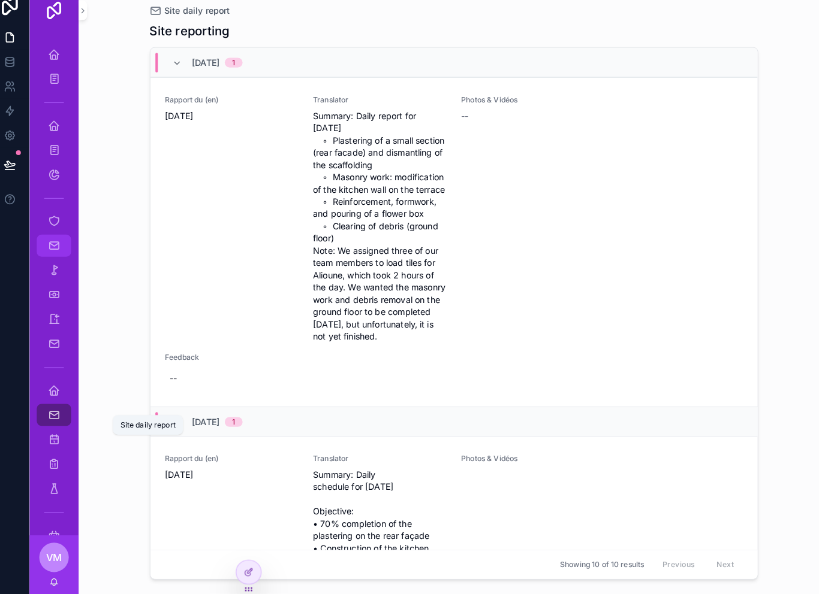
click at [60, 244] on div "Documents" at bounding box center [62, 253] width 19 height 19
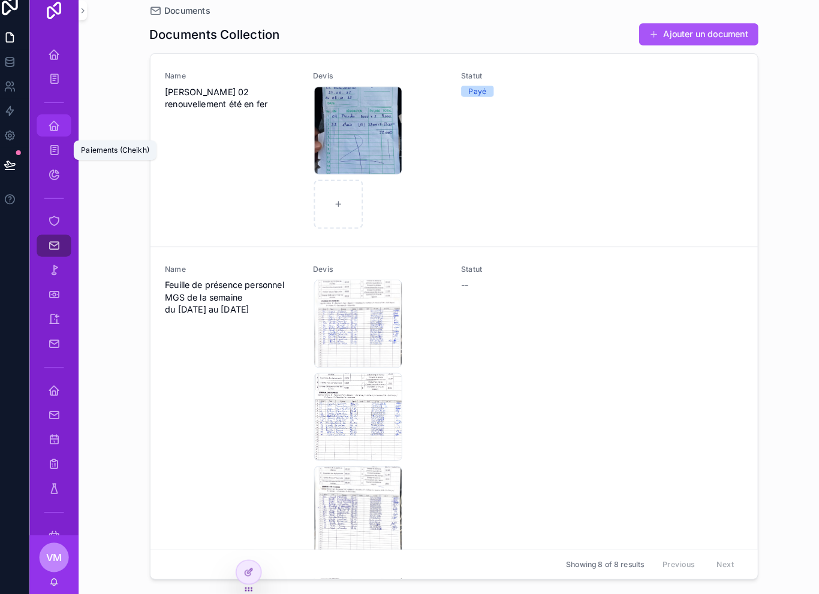
click at [61, 127] on div "Home Cheikh" at bounding box center [62, 136] width 19 height 19
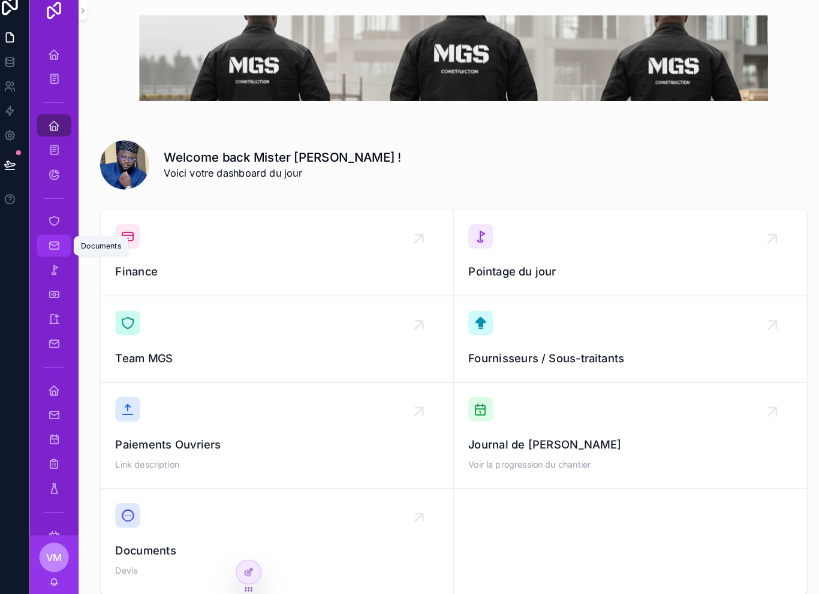
click at [56, 248] on icon "scrollable content" at bounding box center [62, 254] width 12 height 12
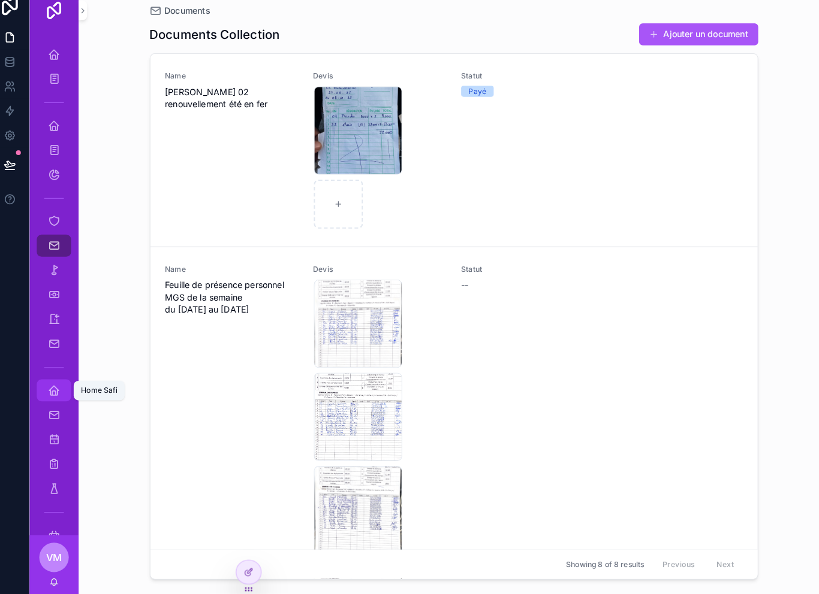
click at [53, 386] on div "Home Safi" at bounding box center [62, 395] width 19 height 19
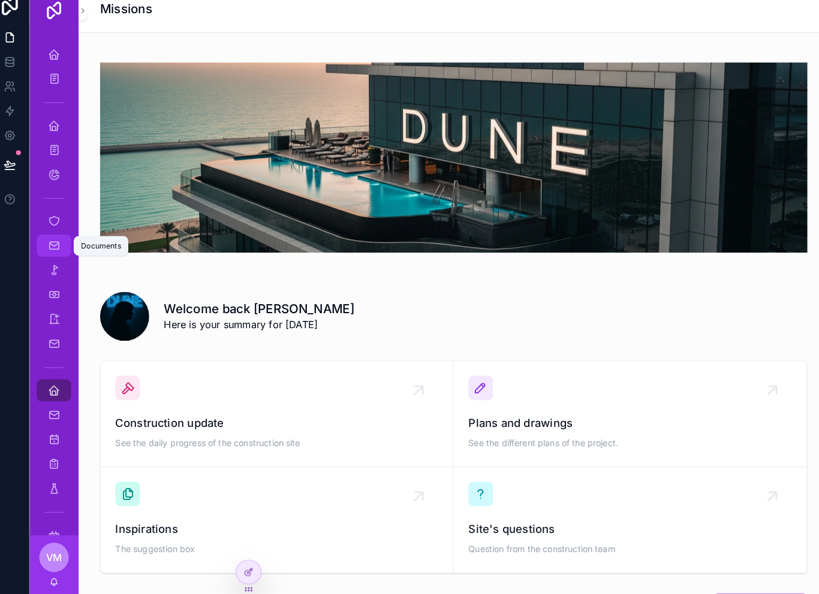
click at [56, 248] on icon "scrollable content" at bounding box center [62, 254] width 12 height 12
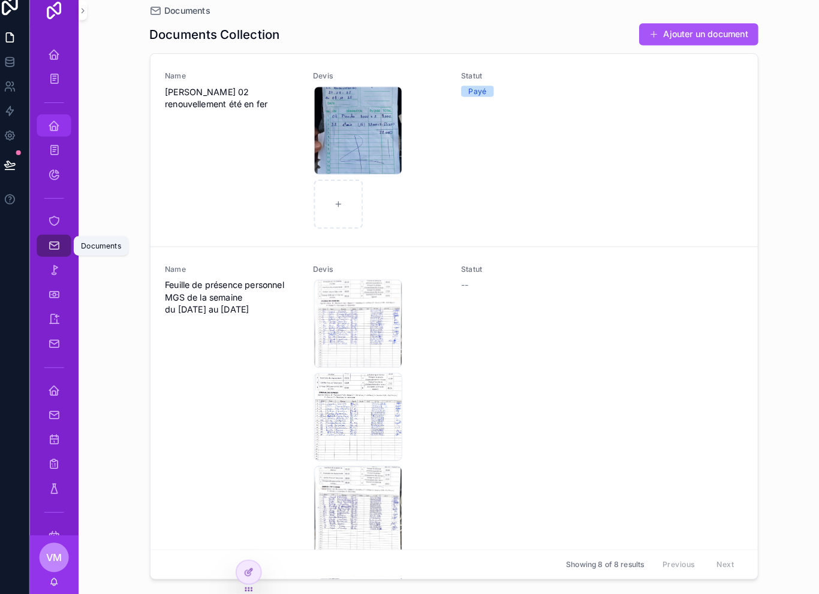
click at [46, 126] on link "Home Cheikh" at bounding box center [63, 137] width 34 height 22
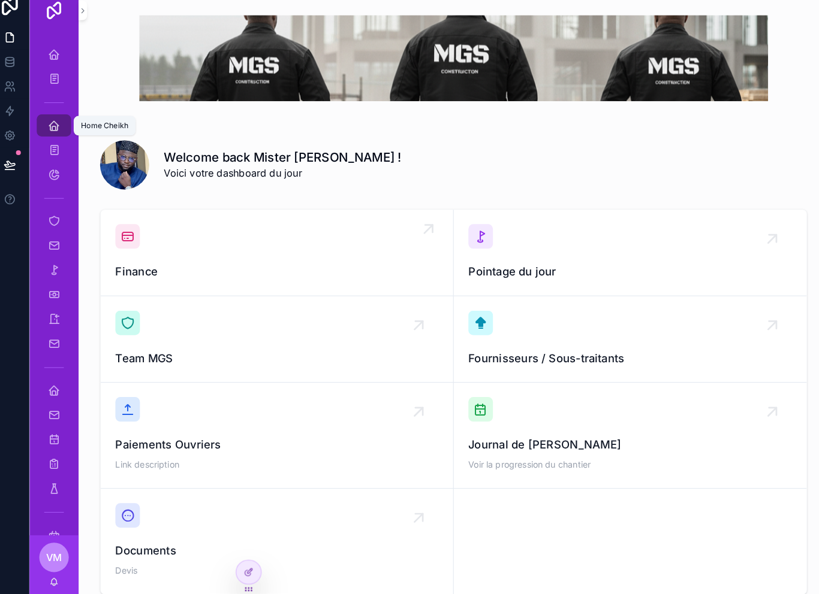
click at [156, 271] on span "Finance" at bounding box center [279, 279] width 315 height 17
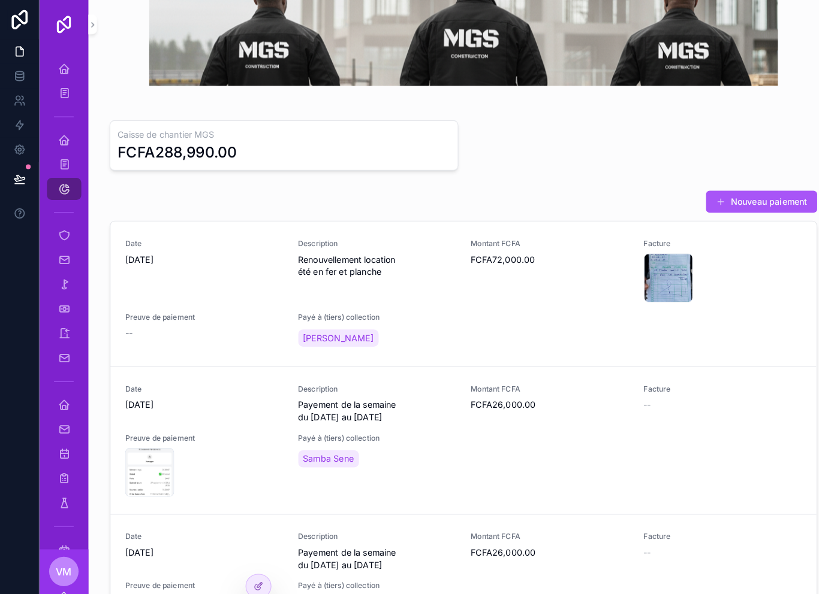
scroll to position [20, 0]
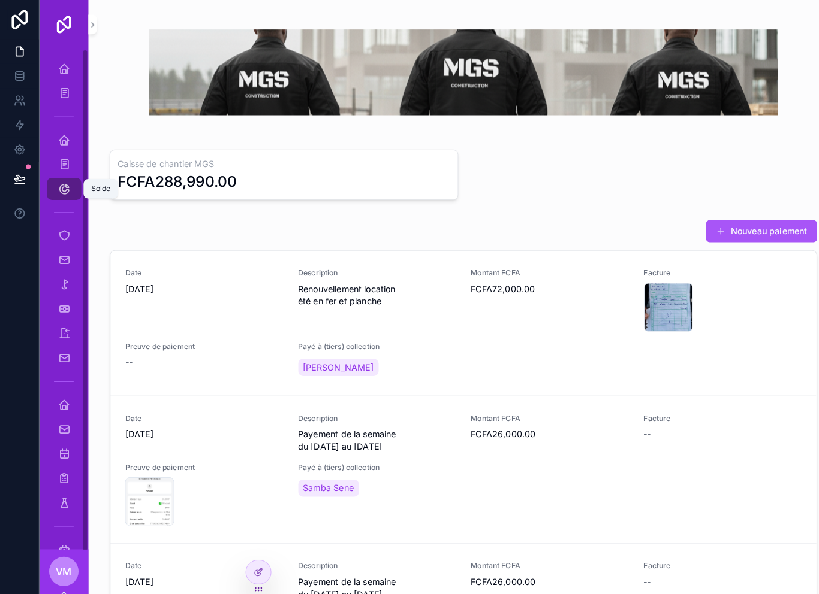
click at [60, 186] on icon "scrollable content" at bounding box center [62, 185] width 12 height 12
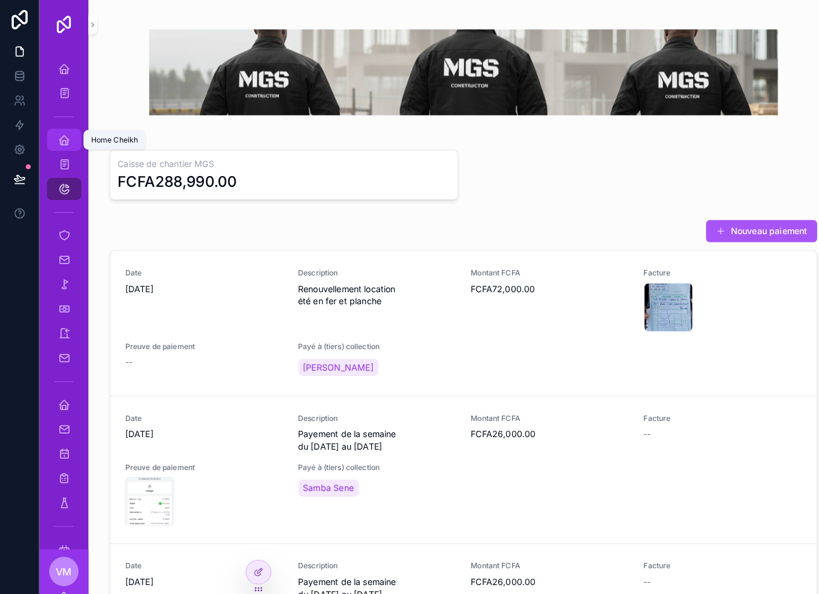
click at [65, 137] on icon "scrollable content" at bounding box center [62, 137] width 12 height 12
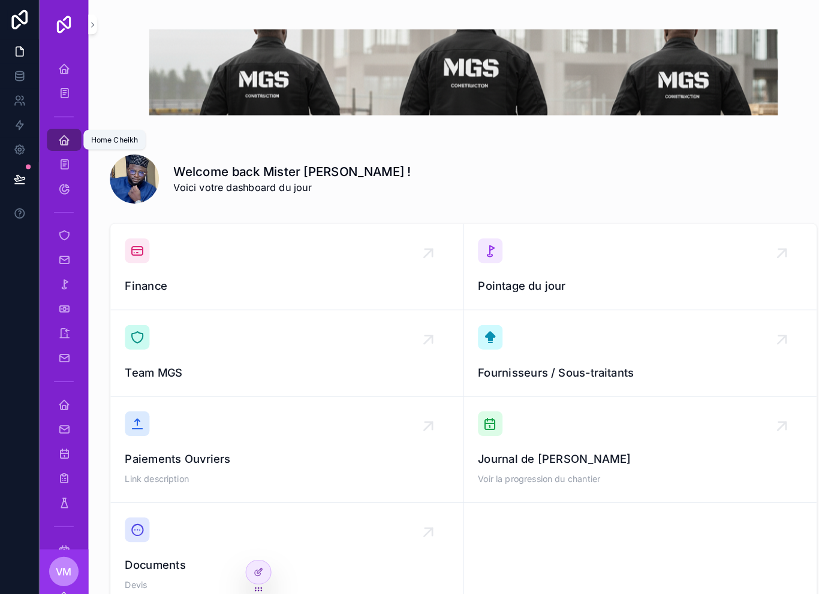
click at [71, 144] on div "Home Cheikh" at bounding box center [62, 136] width 19 height 19
click at [58, 281] on icon "scrollable content" at bounding box center [62, 278] width 12 height 12
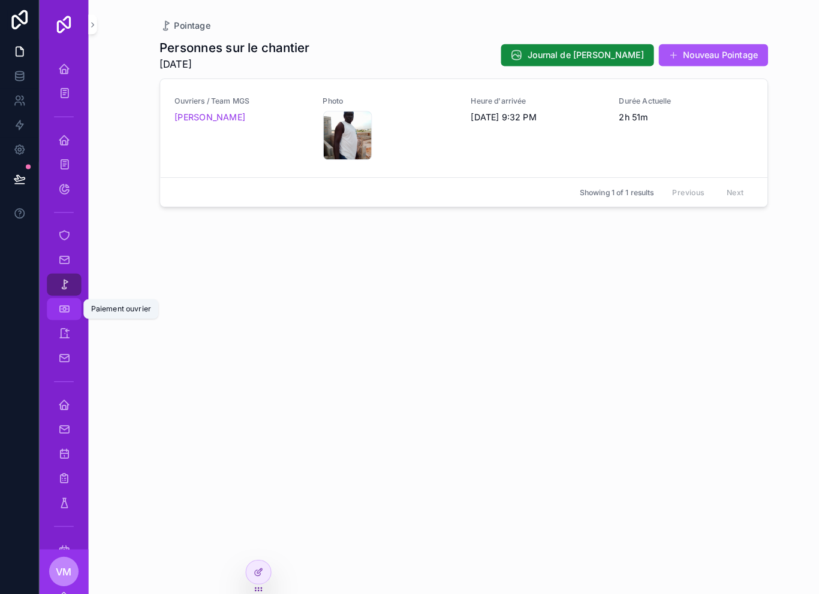
click at [68, 312] on link "Paiement ouvrier" at bounding box center [63, 302] width 34 height 22
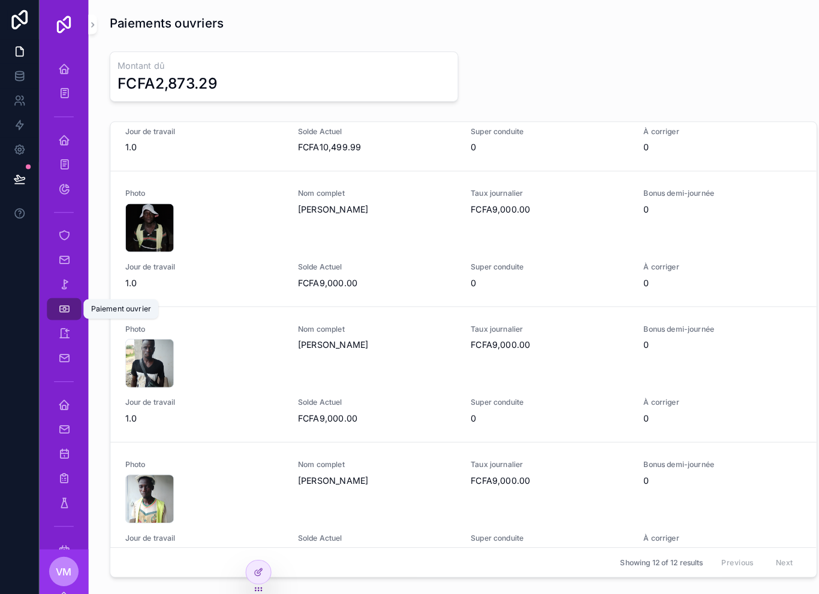
scroll to position [85, 0]
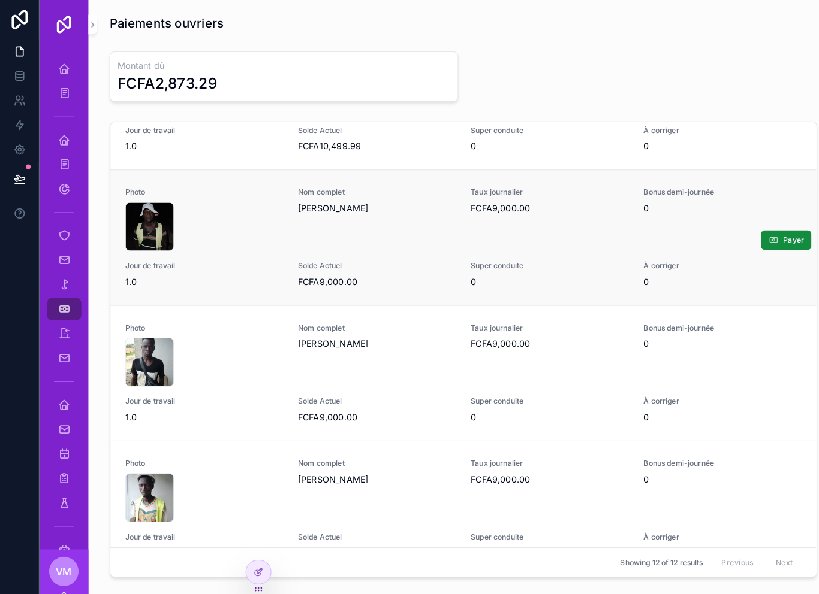
click at [216, 250] on div "Photo 17585728196892922870069686241323 .jpg Nom complet Mamadou Marigo Taux jou…" at bounding box center [452, 232] width 660 height 98
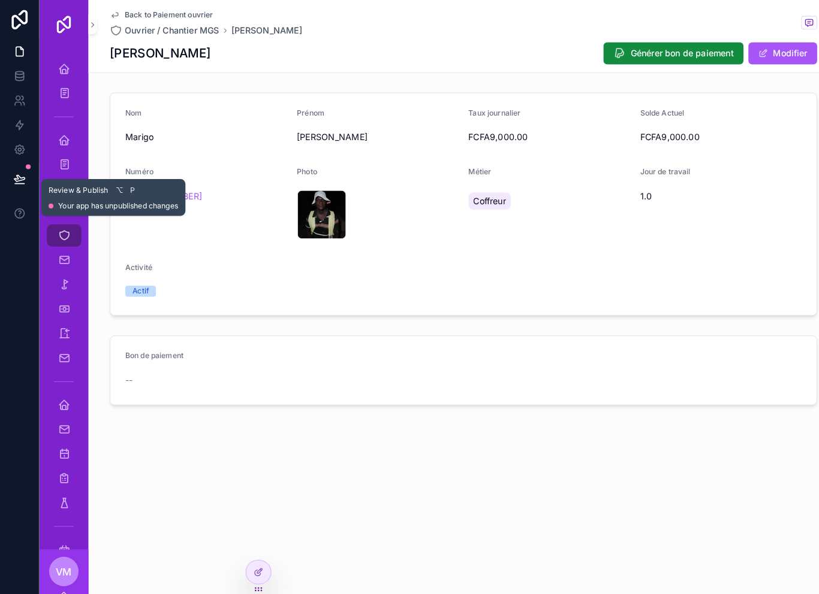
click at [22, 176] on icon at bounding box center [19, 174] width 10 height 6
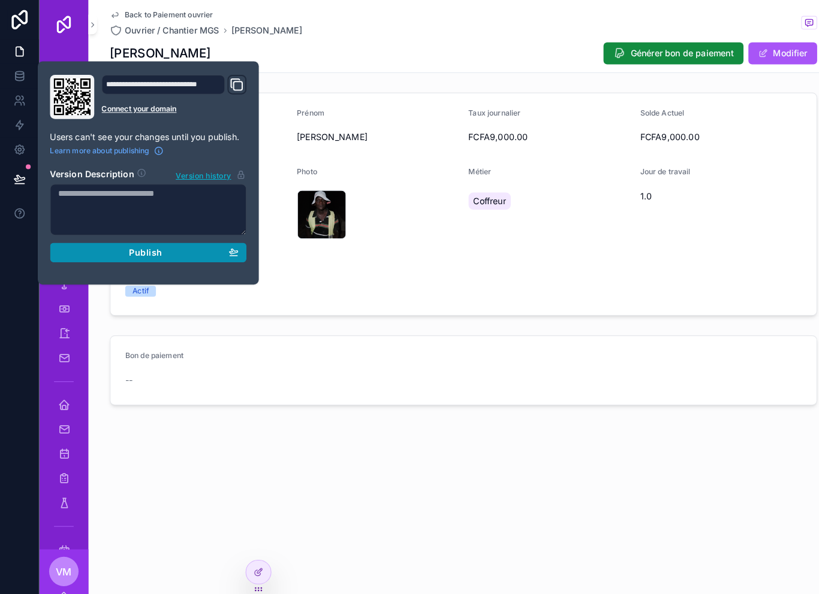
click at [128, 250] on span "Publish" at bounding box center [142, 246] width 32 height 11
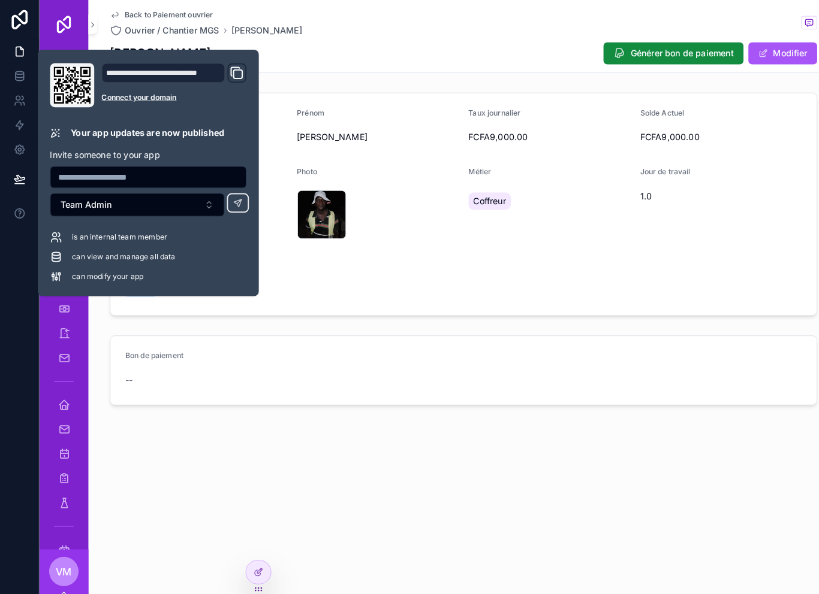
click at [264, 400] on div "Bon de paiement --" at bounding box center [452, 362] width 732 height 78
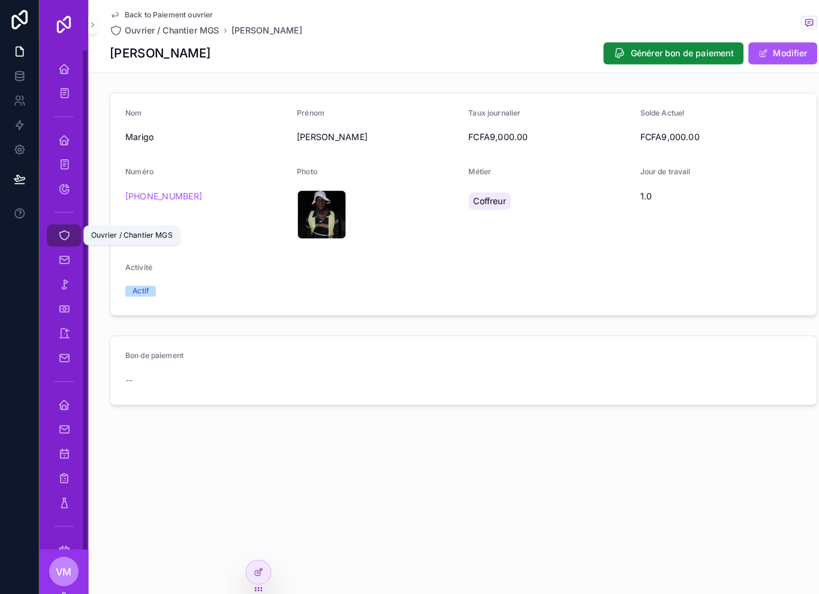
click at [51, 224] on link "Ouvrier / Chantier MGS" at bounding box center [63, 230] width 34 height 22
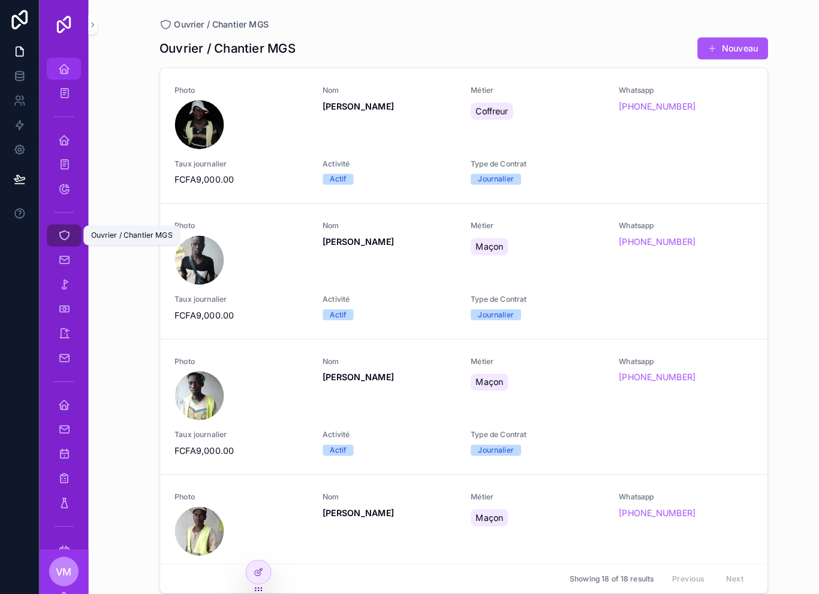
click at [71, 70] on div "Home Youssou" at bounding box center [62, 67] width 19 height 19
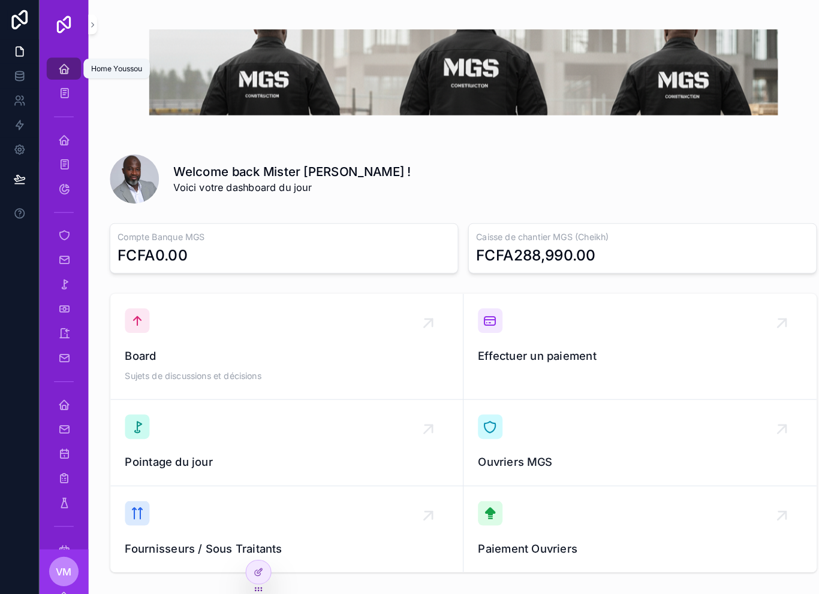
click at [67, 69] on icon "scrollable content" at bounding box center [62, 67] width 12 height 12
click at [62, 135] on icon "scrollable content" at bounding box center [62, 137] width 12 height 12
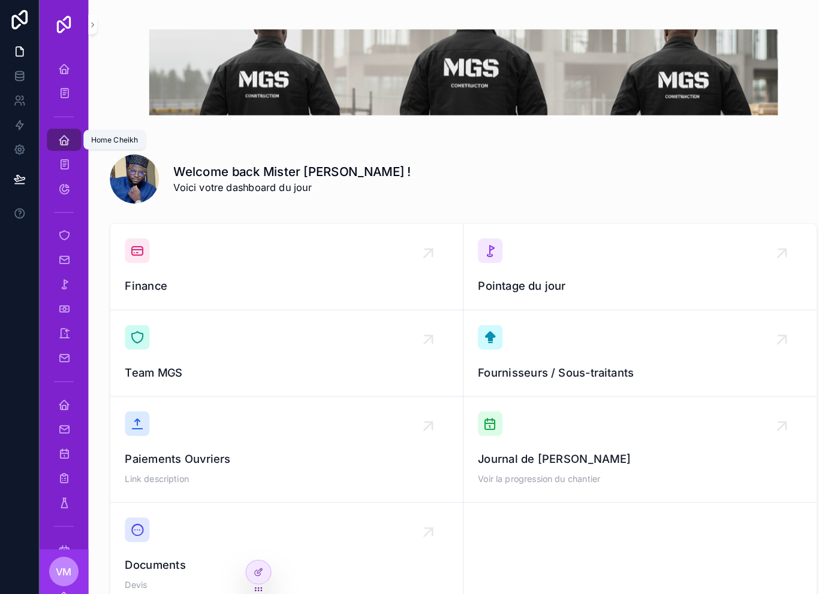
click at [59, 132] on icon "scrollable content" at bounding box center [62, 137] width 12 height 12
click at [266, 264] on div "Finance" at bounding box center [279, 260] width 315 height 55
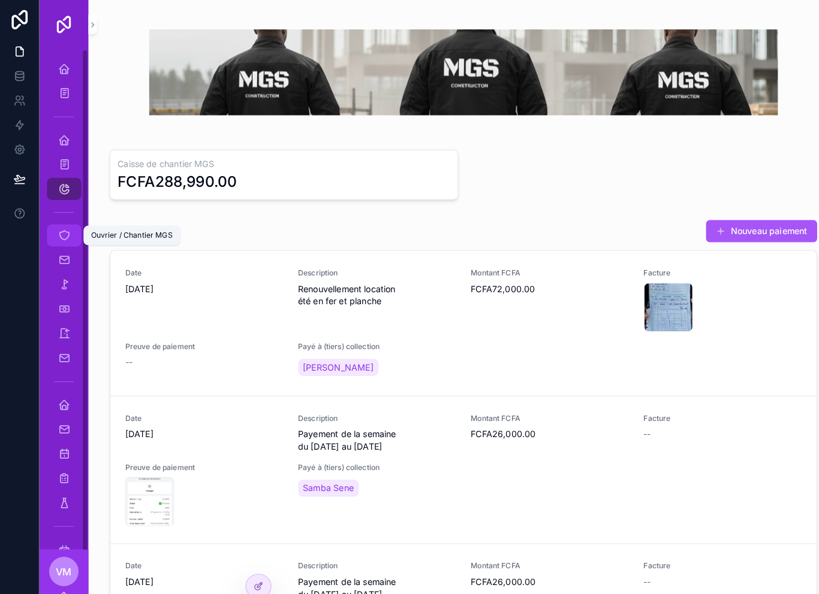
click at [59, 231] on icon "scrollable content" at bounding box center [62, 230] width 12 height 12
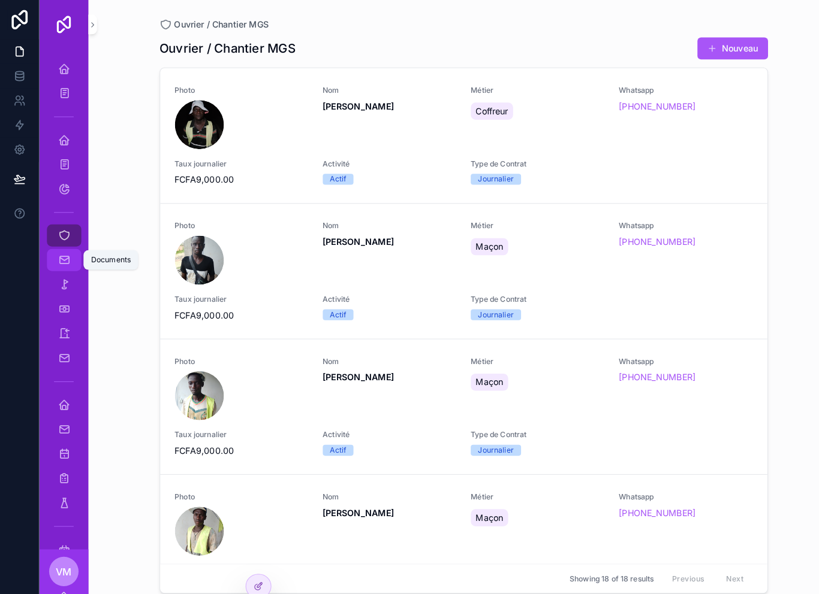
click at [61, 258] on icon "scrollable content" at bounding box center [62, 254] width 12 height 12
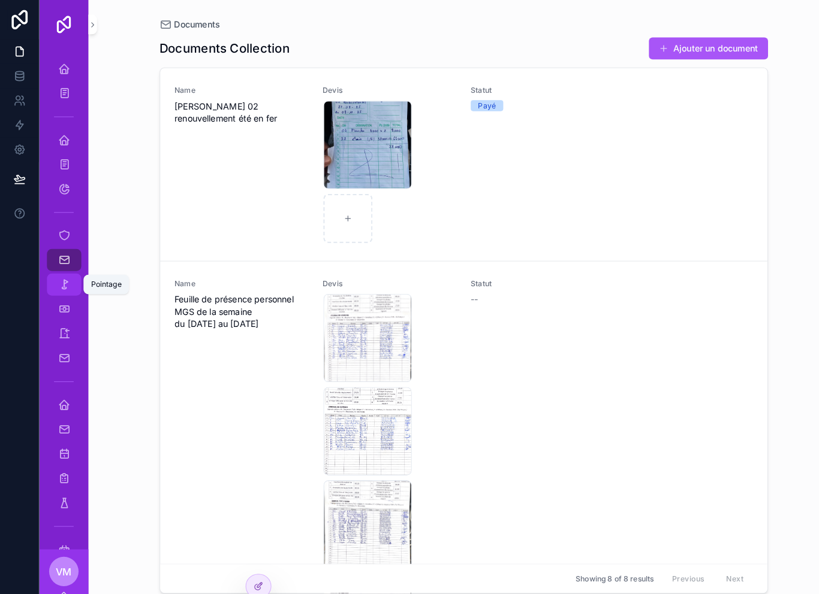
click at [60, 286] on div "Pointage" at bounding box center [62, 277] width 19 height 19
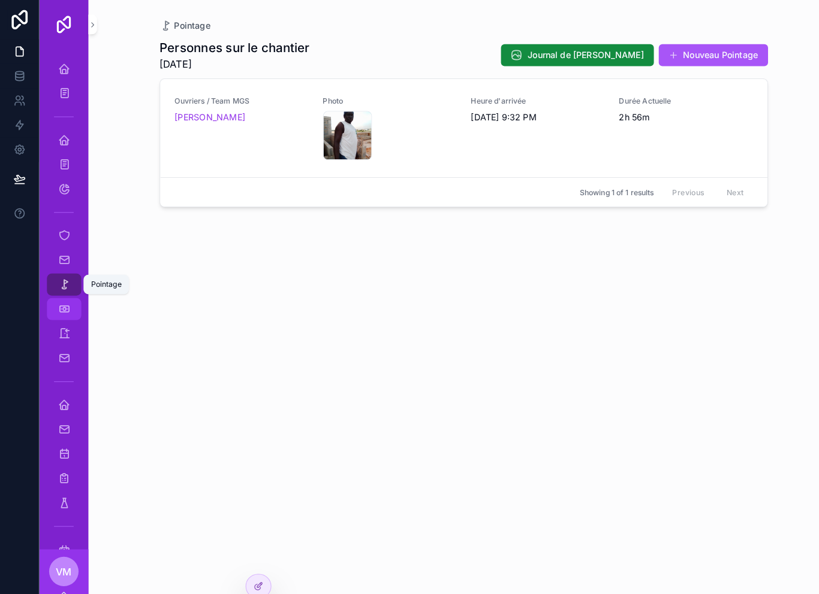
click at [64, 301] on icon "scrollable content" at bounding box center [62, 302] width 12 height 12
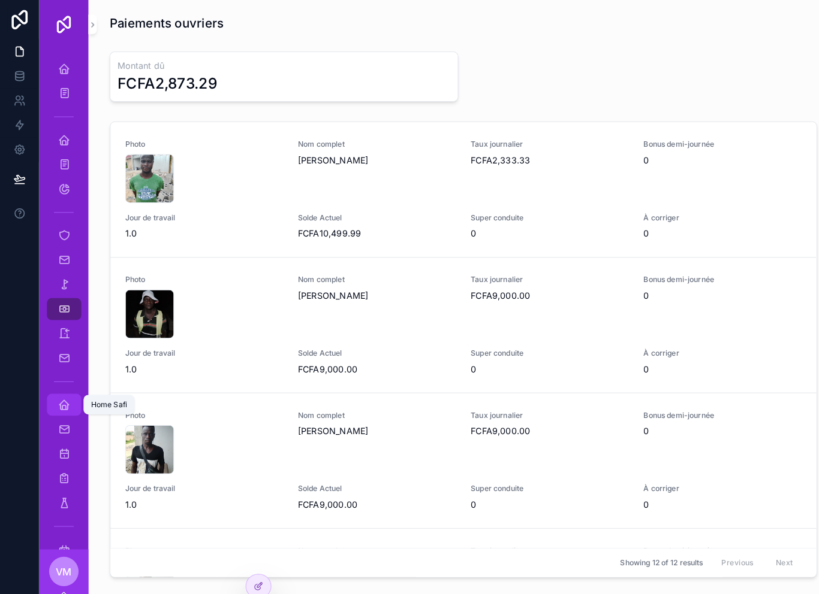
click at [62, 394] on icon "scrollable content" at bounding box center [62, 395] width 12 height 12
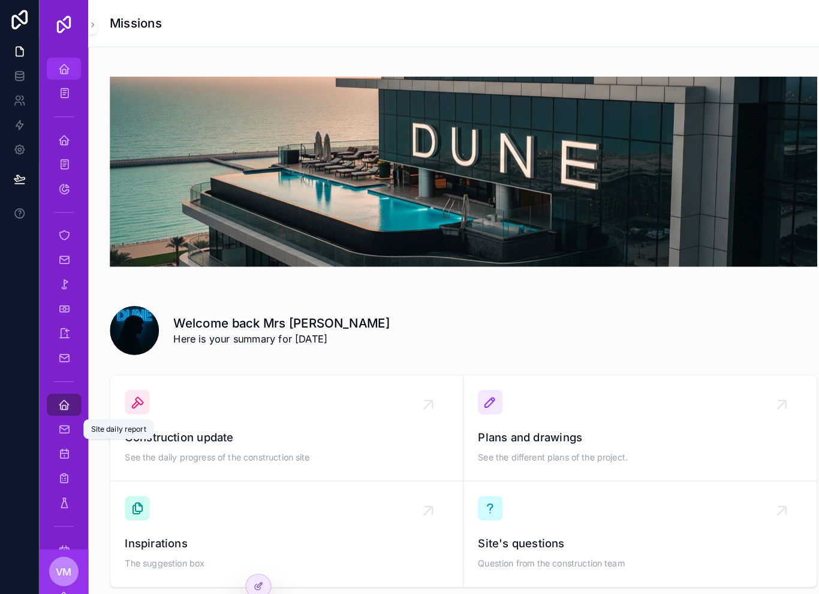
click at [61, 65] on icon "scrollable content" at bounding box center [62, 67] width 12 height 12
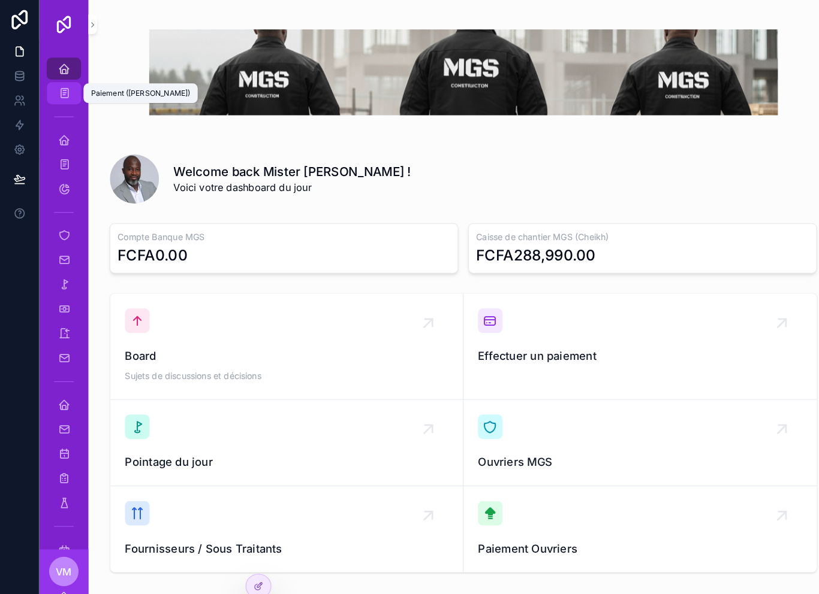
click at [65, 88] on icon "scrollable content" at bounding box center [61, 91] width 11 height 12
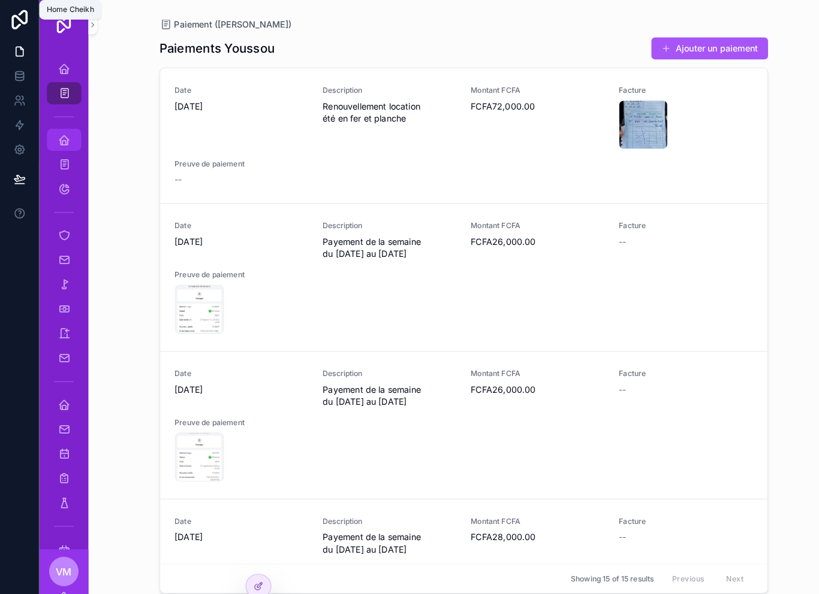
click at [65, 134] on icon "scrollable content" at bounding box center [62, 137] width 12 height 12
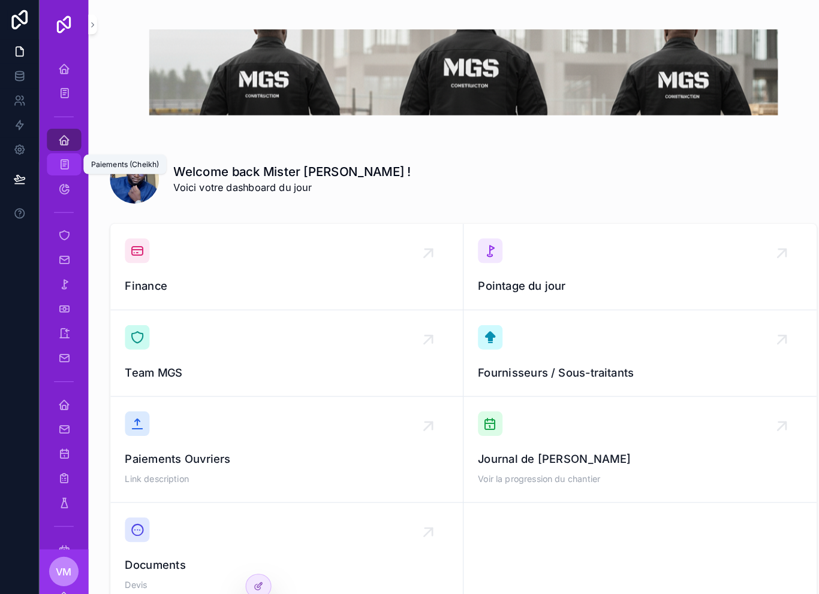
click at [68, 162] on icon "scrollable content" at bounding box center [61, 161] width 11 height 12
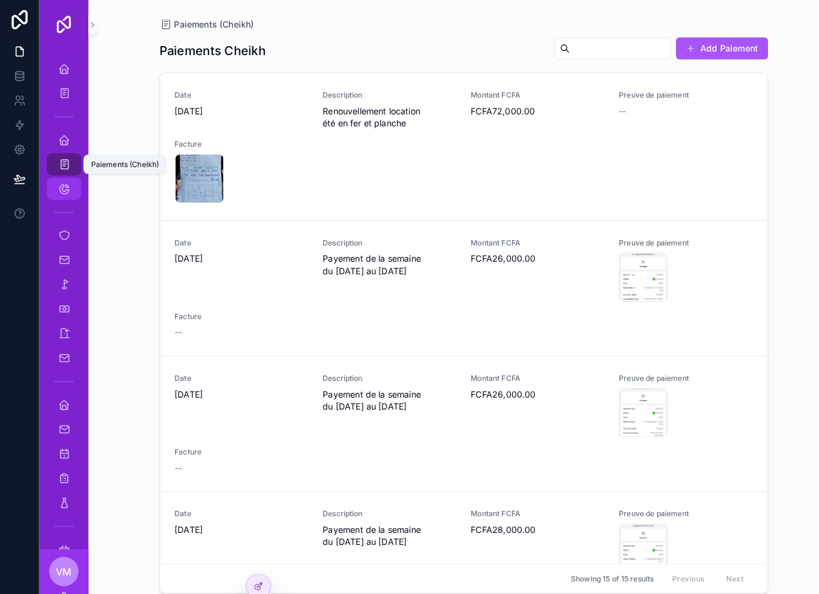
click at [59, 189] on icon "scrollable content" at bounding box center [62, 185] width 12 height 12
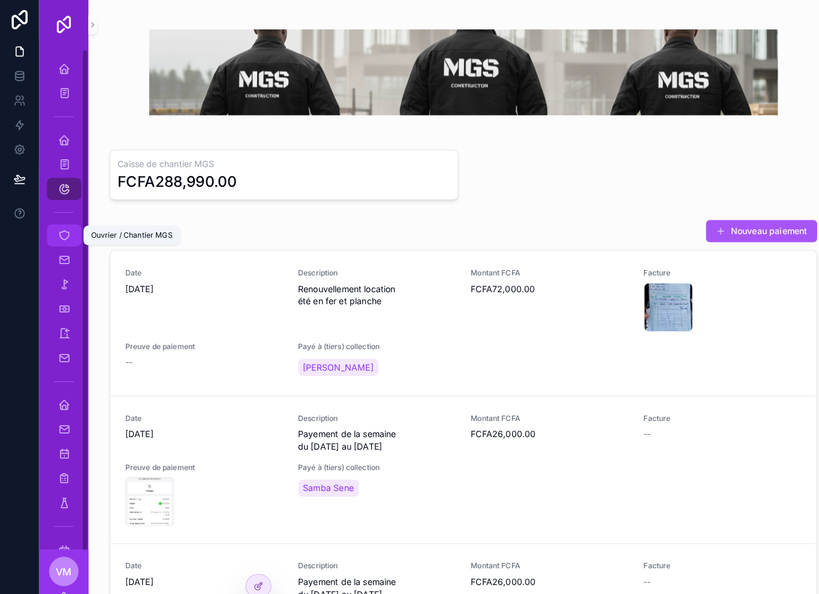
click at [67, 227] on icon "scrollable content" at bounding box center [62, 230] width 12 height 12
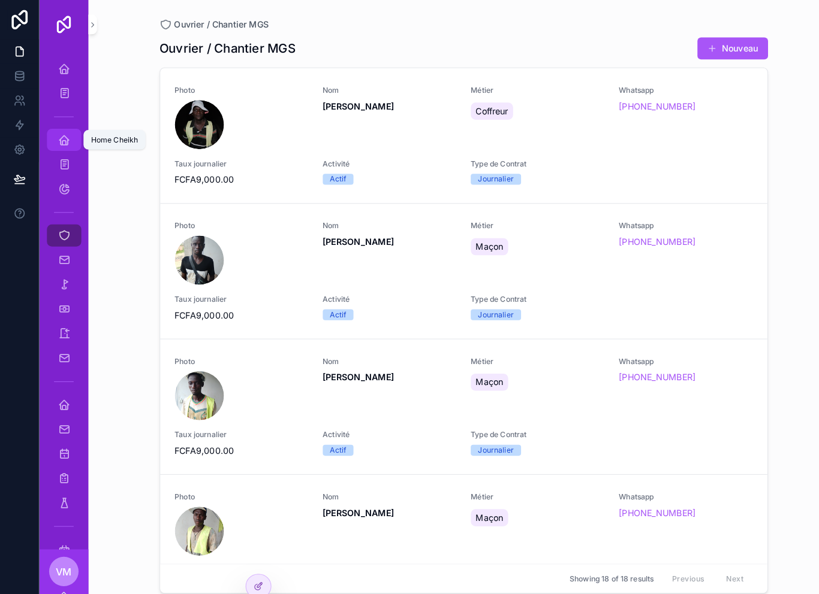
click at [72, 138] on link "Home Cheikh" at bounding box center [63, 137] width 34 height 22
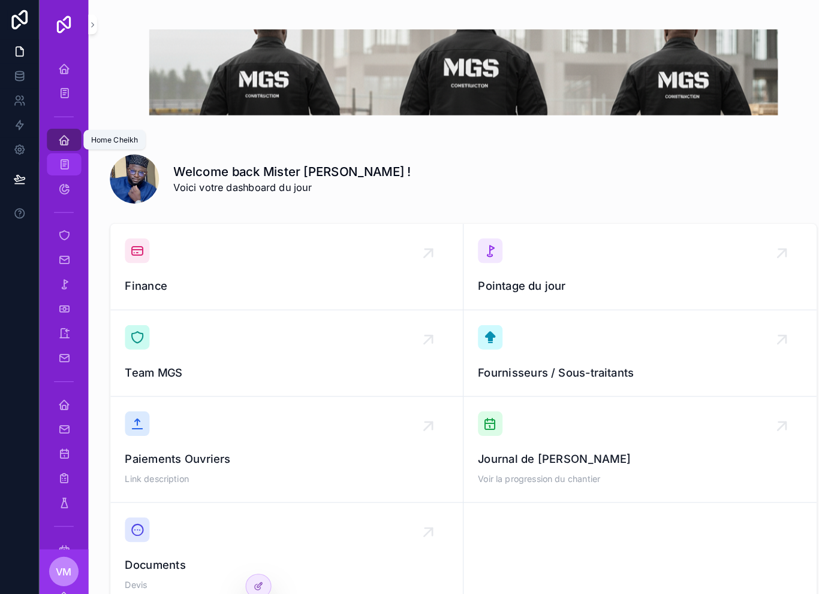
click at [62, 162] on icon "scrollable content" at bounding box center [61, 161] width 11 height 12
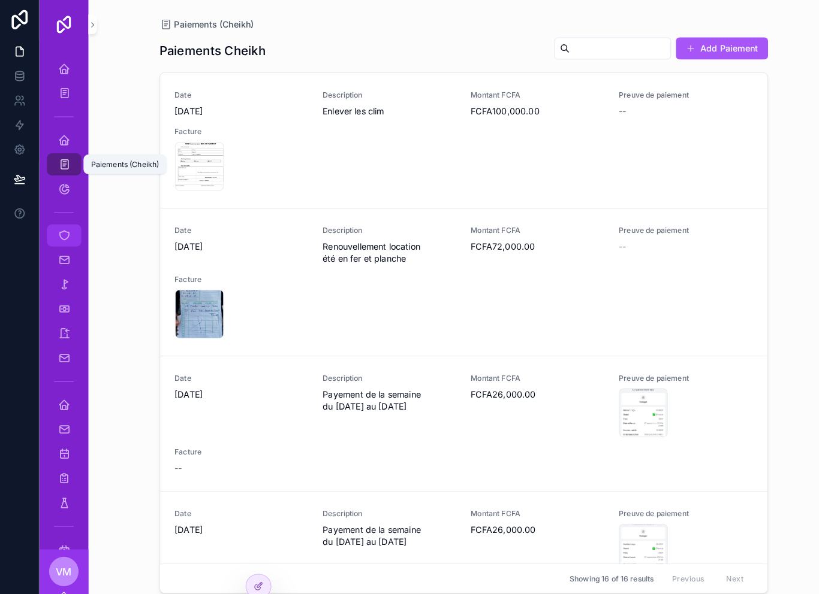
click at [72, 229] on link "Ouvrier / Chantier MGS" at bounding box center [63, 230] width 34 height 22
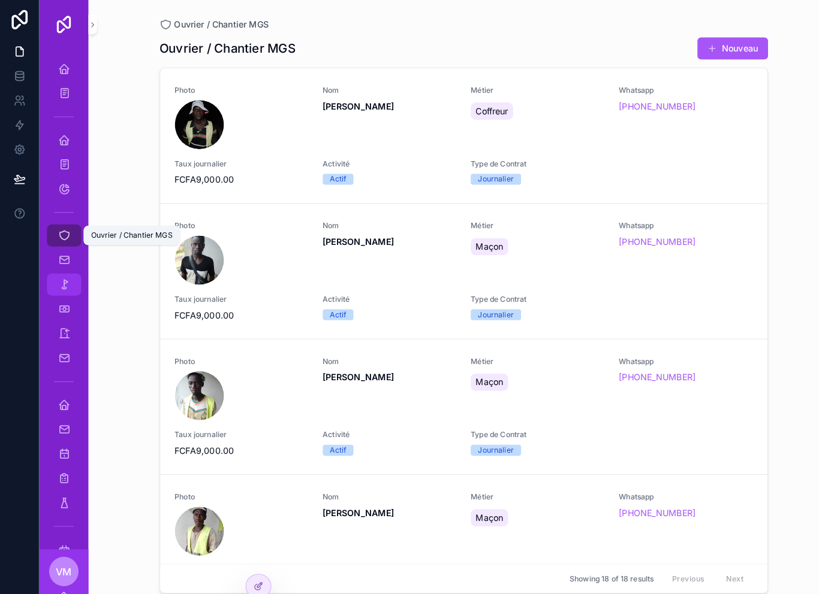
click at [61, 279] on icon "scrollable content" at bounding box center [62, 278] width 12 height 12
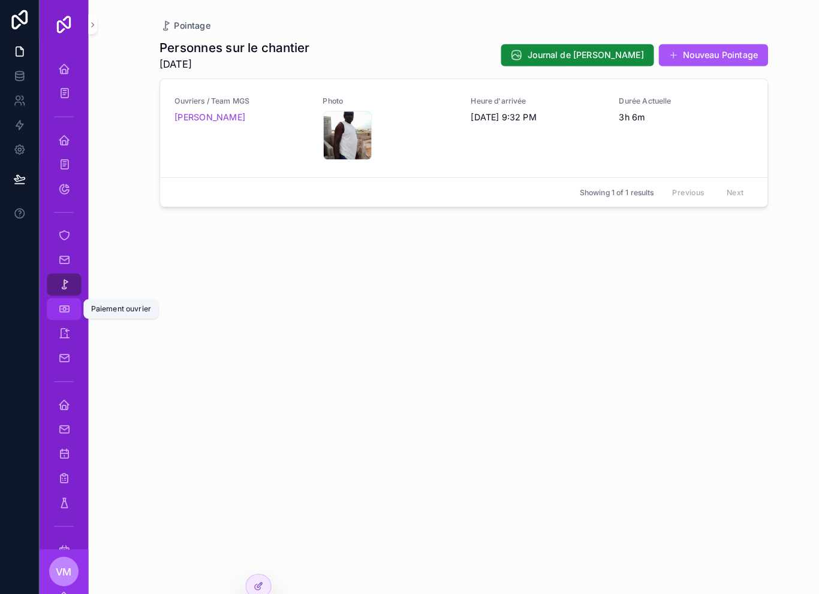
click at [64, 301] on icon "scrollable content" at bounding box center [62, 302] width 12 height 12
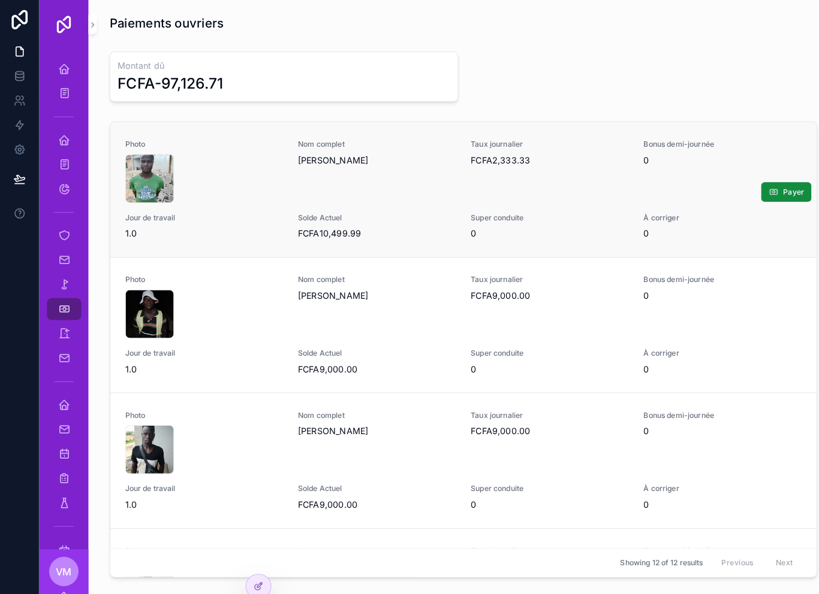
click at [205, 167] on div "17585342079399092590169236570795 .jpg" at bounding box center [199, 174] width 155 height 48
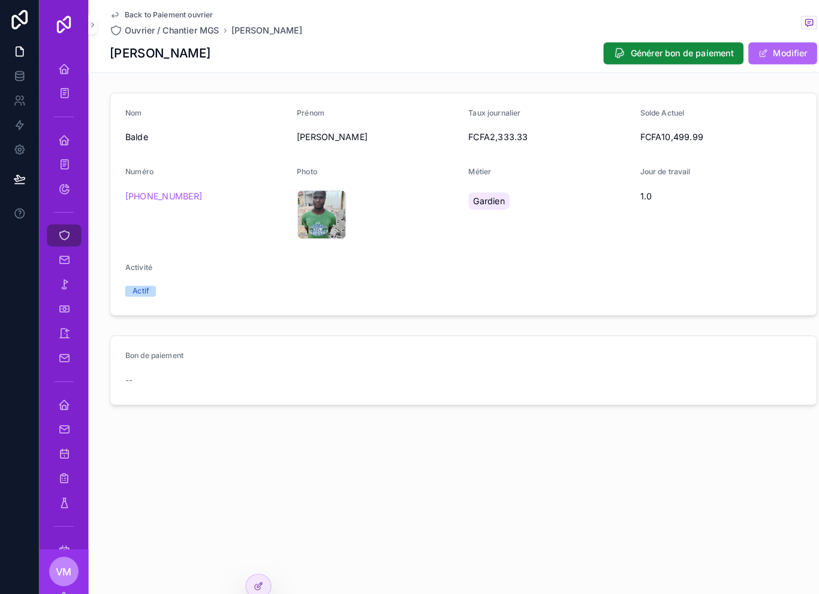
click at [762, 53] on button "Modifier" at bounding box center [763, 52] width 67 height 22
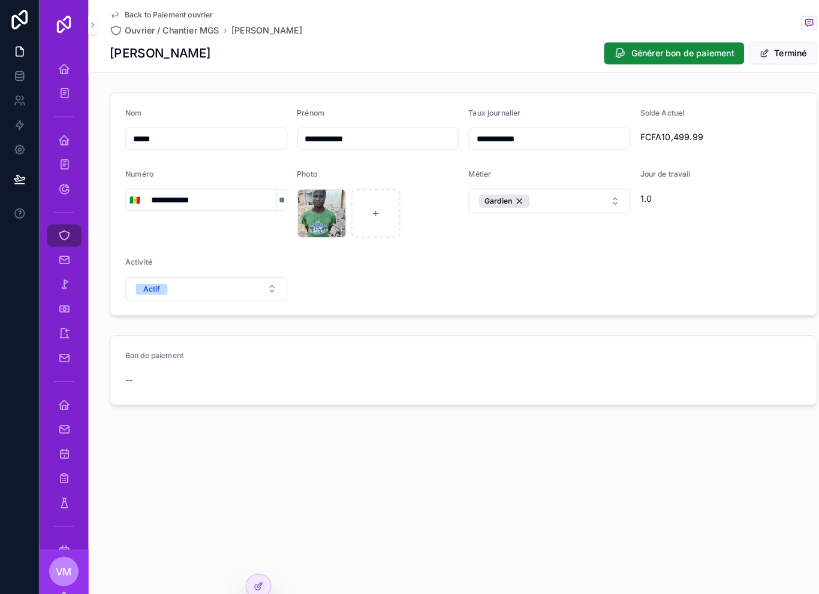
click at [526, 131] on input "**********" at bounding box center [536, 135] width 157 height 17
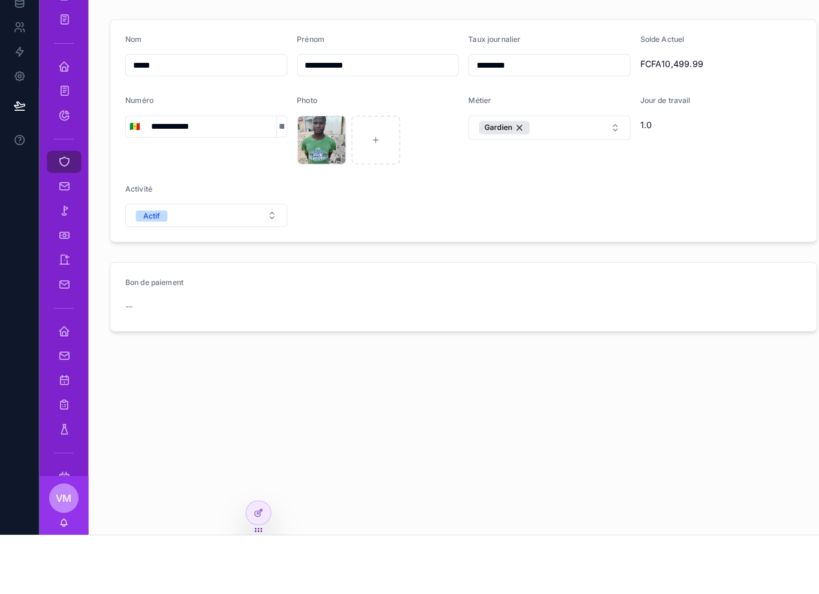
type input "********"
type input "**********"
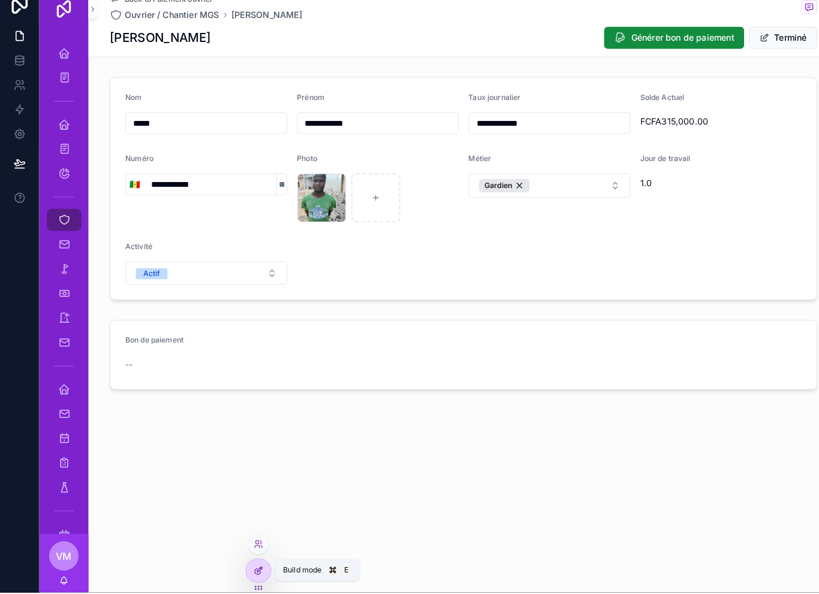
click at [256, 568] on icon at bounding box center [252, 573] width 10 height 10
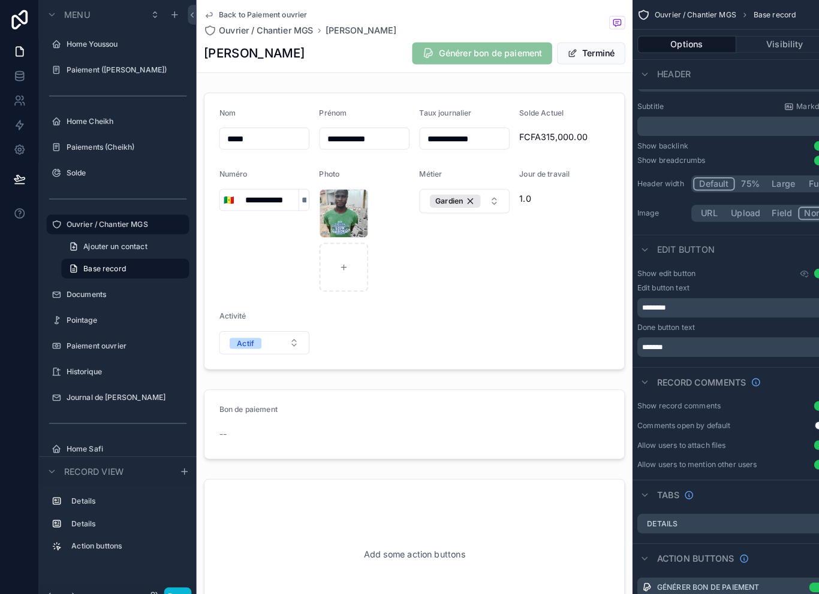
scroll to position [35, 0]
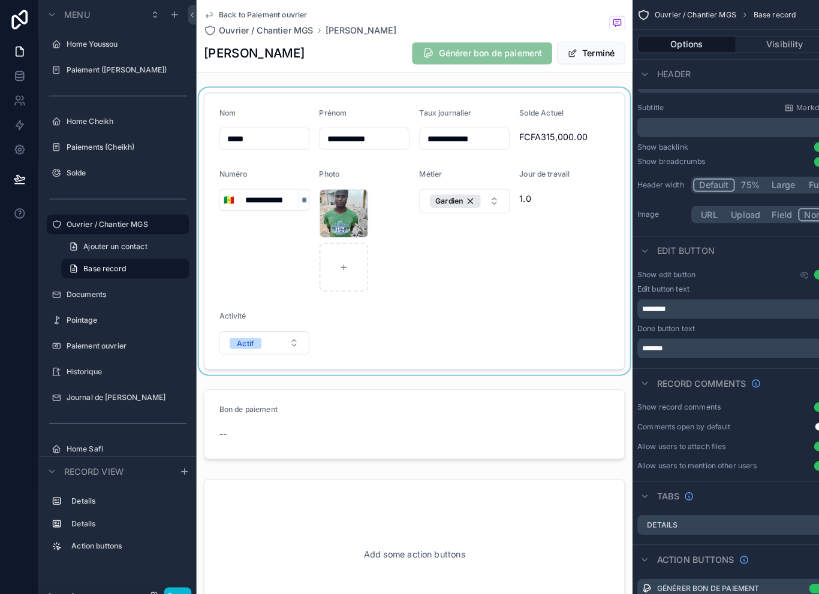
click at [470, 285] on div "scrollable content" at bounding box center [404, 226] width 425 height 280
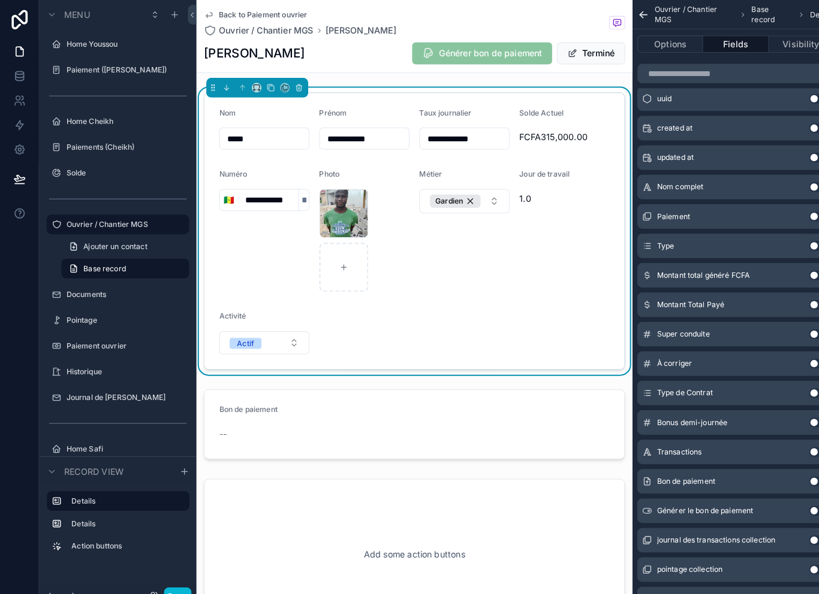
scroll to position [374, 0]
click at [793, 387] on button "Use setting" at bounding box center [799, 384] width 19 height 10
click at [385, 331] on button "Journalier" at bounding box center [356, 335] width 88 height 23
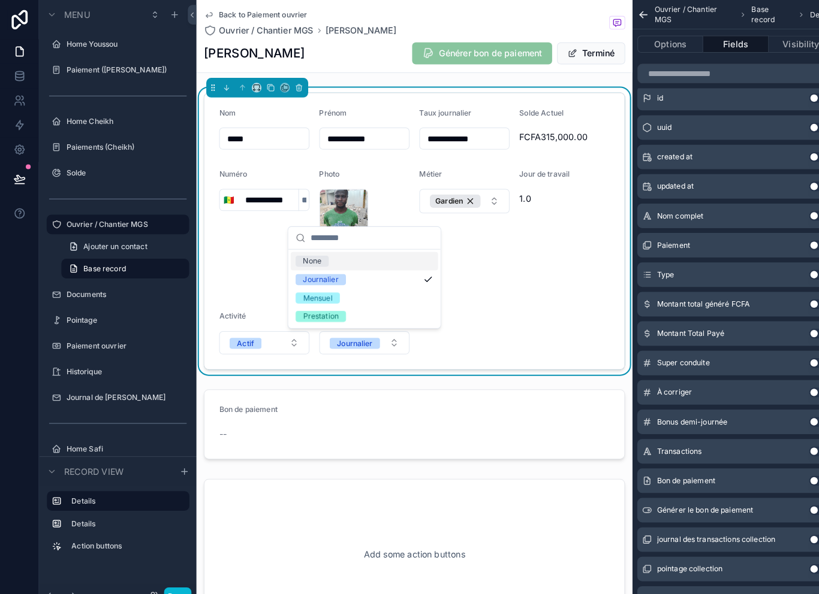
click at [357, 292] on div "Mensuel" at bounding box center [356, 291] width 144 height 18
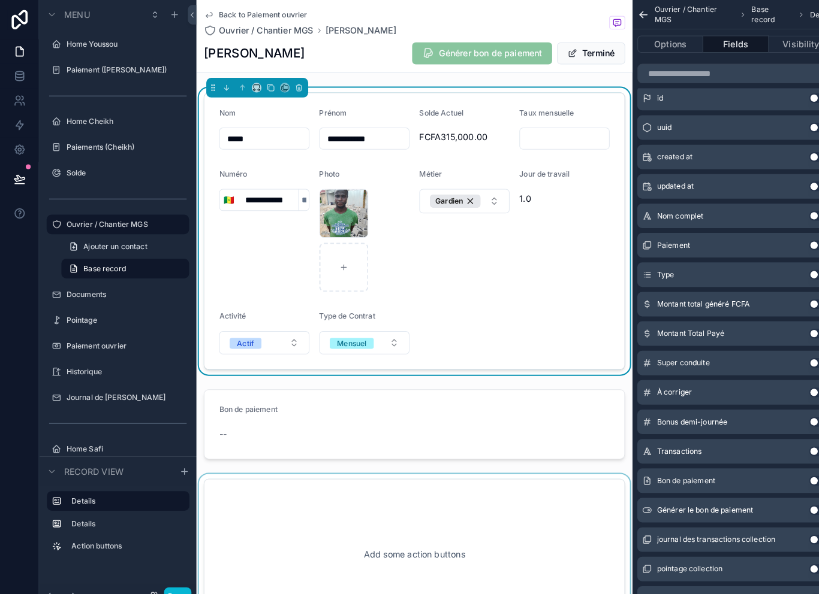
click at [445, 508] on div "scrollable content" at bounding box center [404, 541] width 425 height 157
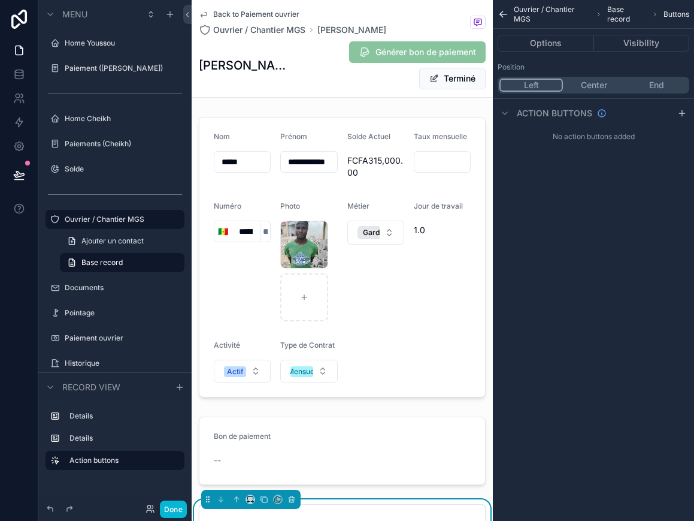
scroll to position [0, 0]
click at [505, 12] on icon "scrollable content" at bounding box center [503, 14] width 11 height 12
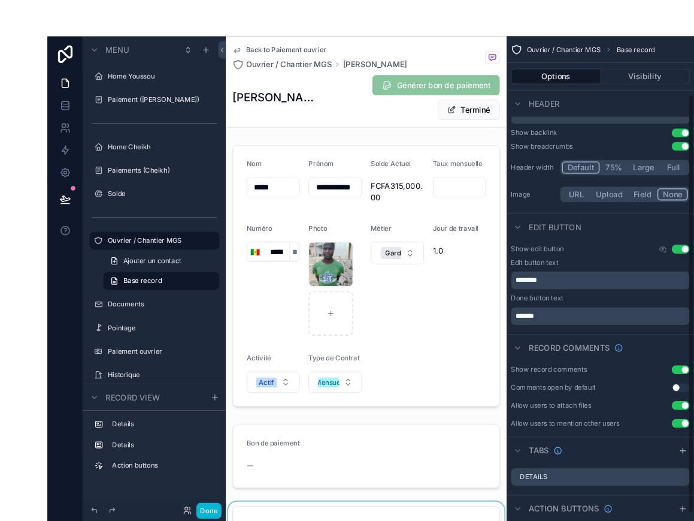
scroll to position [7, 0]
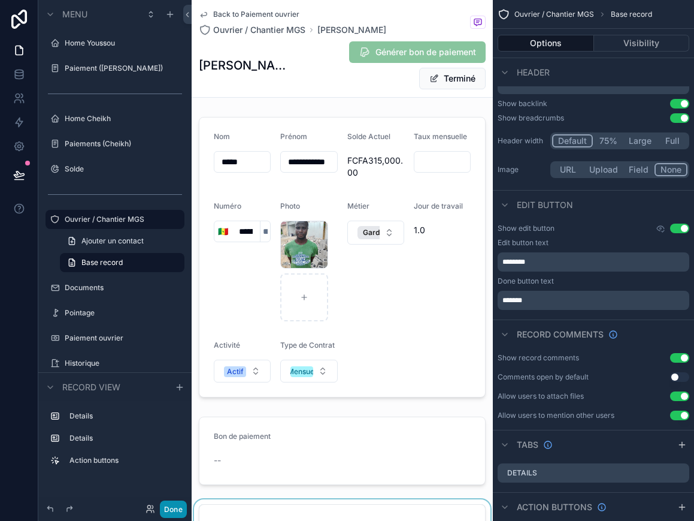
click at [177, 503] on button "Done" at bounding box center [173, 508] width 27 height 17
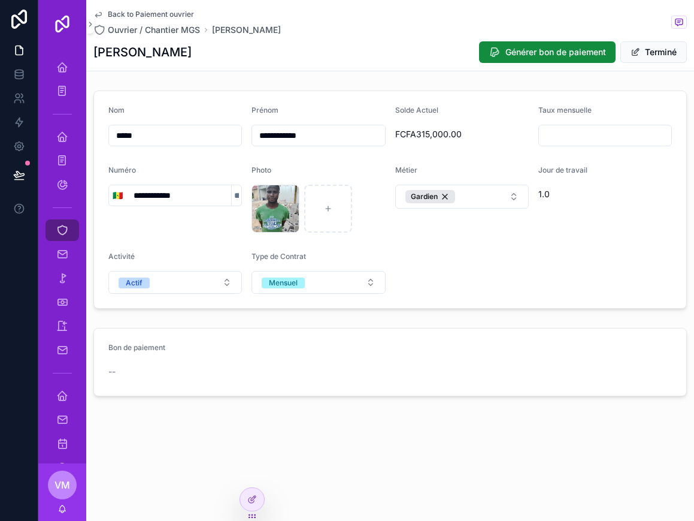
click at [432, 125] on div "FCFA315,000.00" at bounding box center [462, 134] width 134 height 19
click at [611, 128] on input "scrollable content" at bounding box center [605, 135] width 132 height 17
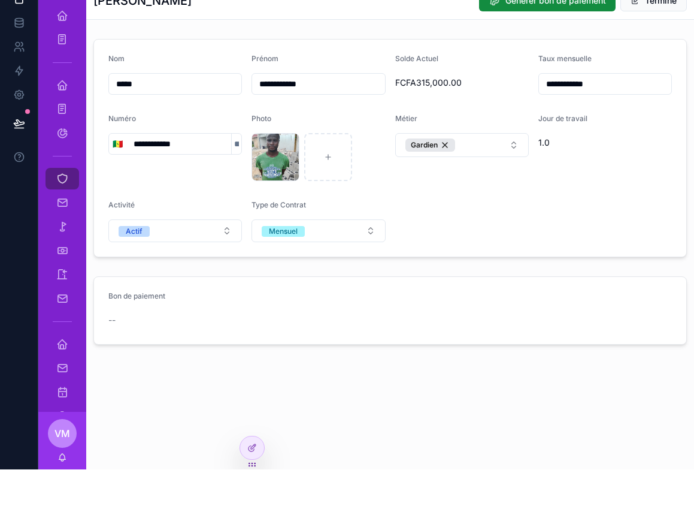
type input "**********"
click at [442, 366] on div "**********" at bounding box center [390, 248] width 608 height 497
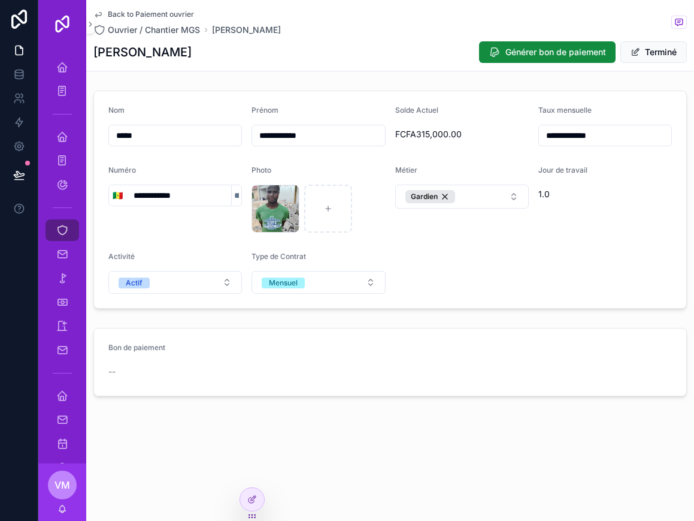
scroll to position [9, 0]
click at [440, 128] on span "FCFA315,000.00" at bounding box center [462, 134] width 134 height 12
click at [355, 433] on div "**********" at bounding box center [390, 248] width 608 height 497
click at [667, 46] on button "Terminé" at bounding box center [654, 52] width 67 height 22
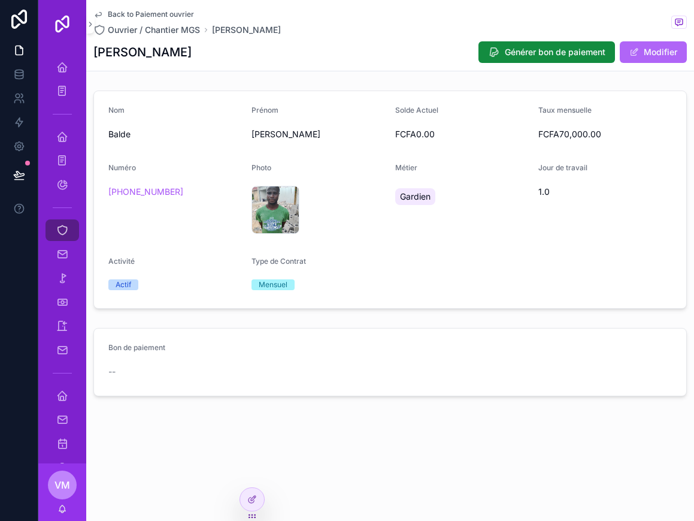
scroll to position [0, 0]
click at [58, 225] on icon "scrollable content" at bounding box center [62, 230] width 12 height 12
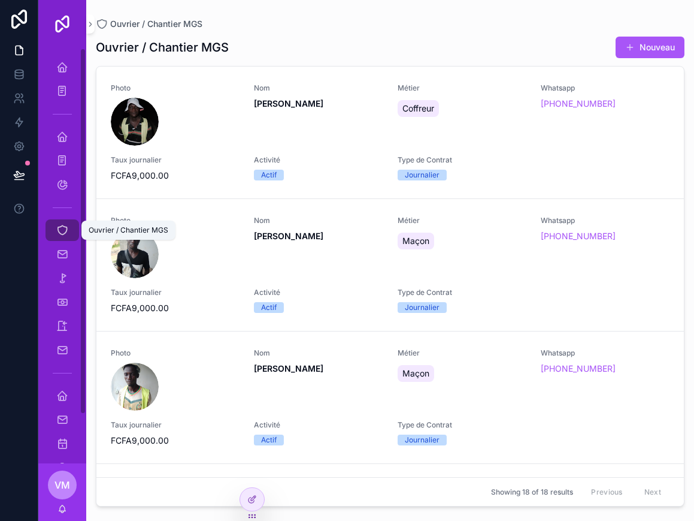
click at [61, 222] on div "Ouvrier / Chantier MGS" at bounding box center [62, 230] width 19 height 19
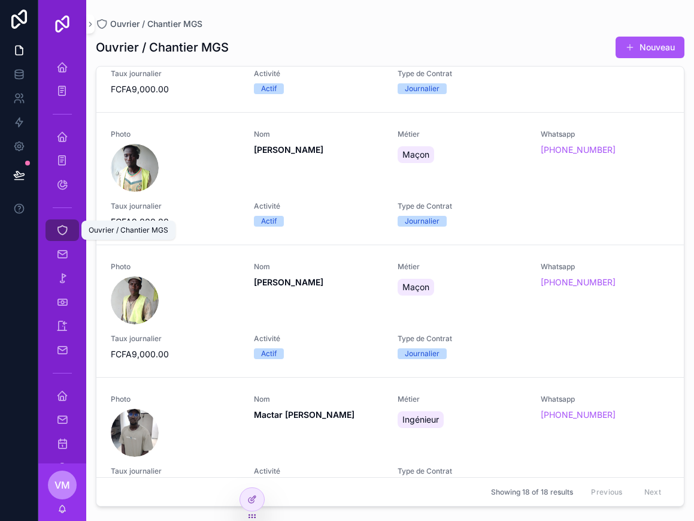
scroll to position [212, 0]
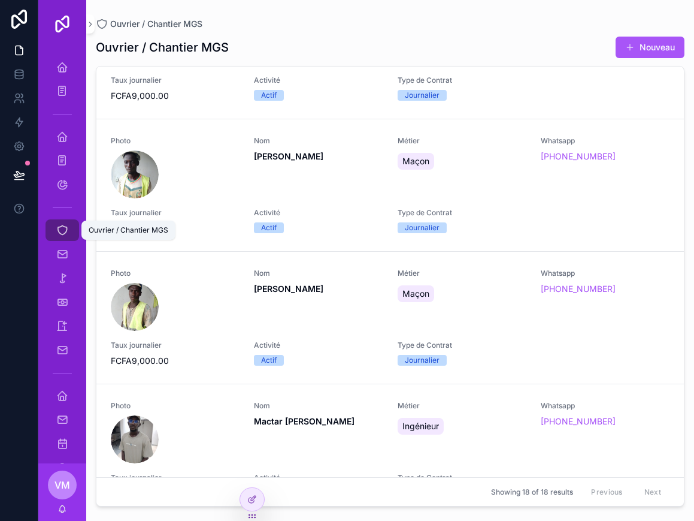
click at [55, 224] on div "Ouvrier / Chantier MGS" at bounding box center [62, 230] width 19 height 19
click at [67, 134] on icon "scrollable content" at bounding box center [62, 137] width 12 height 12
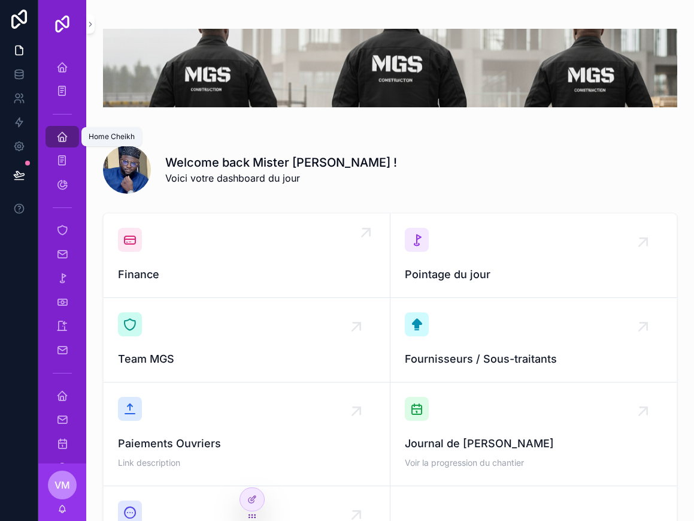
click at [273, 250] on div "Finance" at bounding box center [247, 255] width 258 height 55
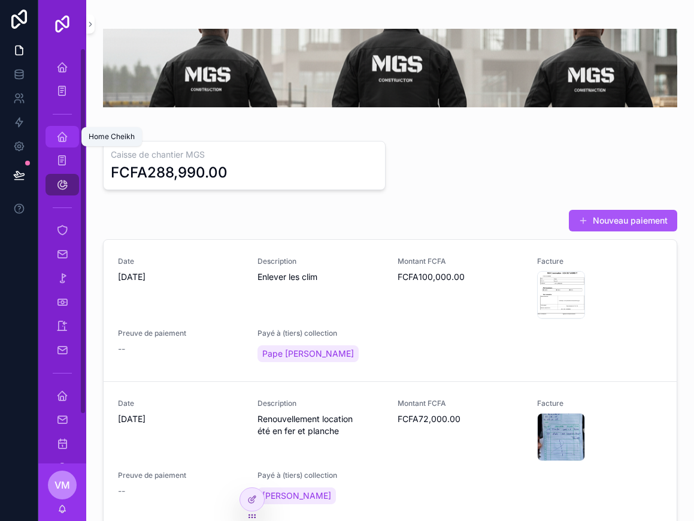
click at [67, 129] on div "Home Cheikh" at bounding box center [62, 136] width 19 height 19
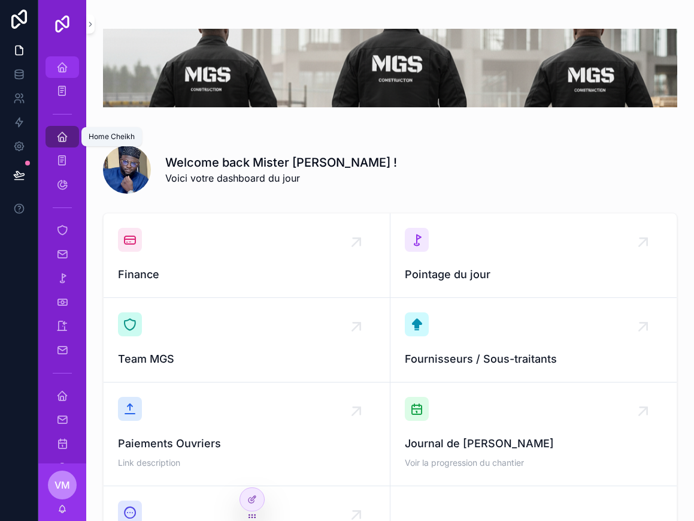
click at [57, 70] on icon "scrollable content" at bounding box center [62, 67] width 12 height 12
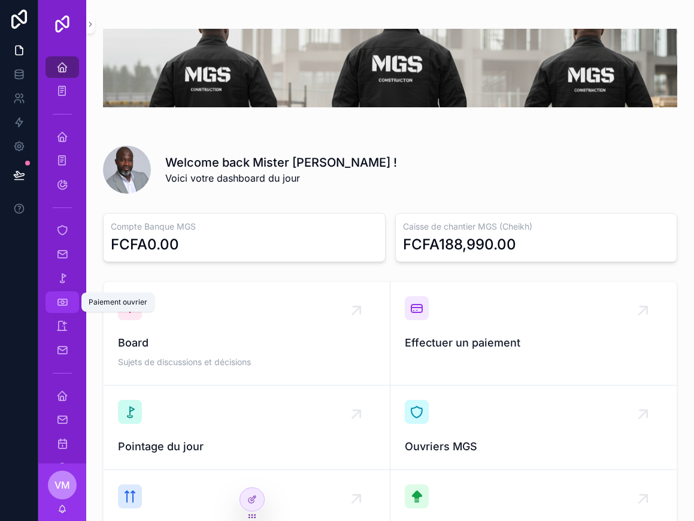
click at [58, 297] on icon "scrollable content" at bounding box center [62, 302] width 12 height 12
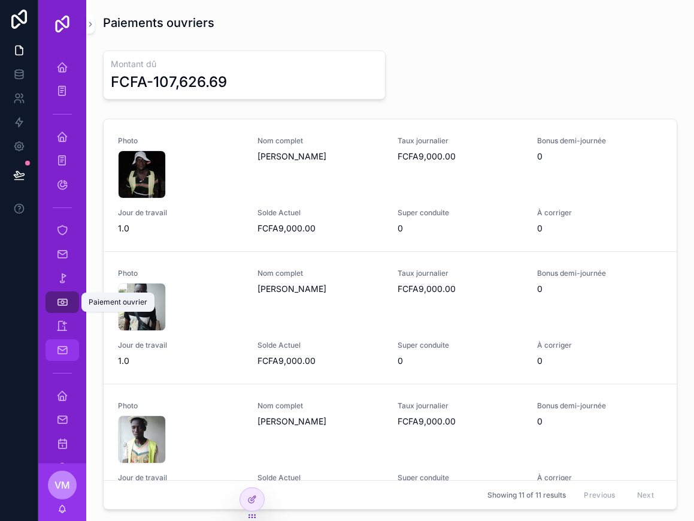
click at [67, 358] on div "Journal de [PERSON_NAME]" at bounding box center [62, 349] width 19 height 19
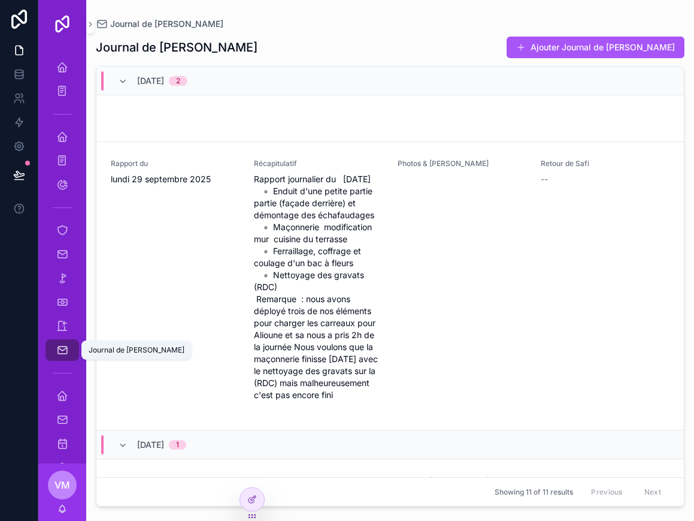
scroll to position [107, 0]
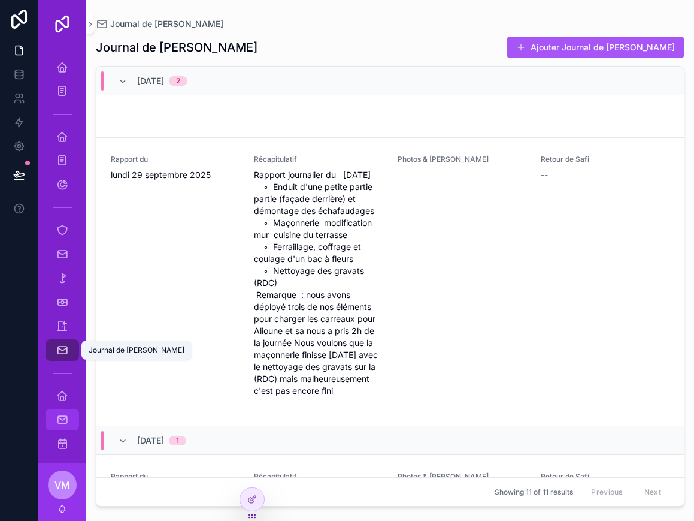
click at [62, 426] on div "Site daily report" at bounding box center [62, 419] width 19 height 19
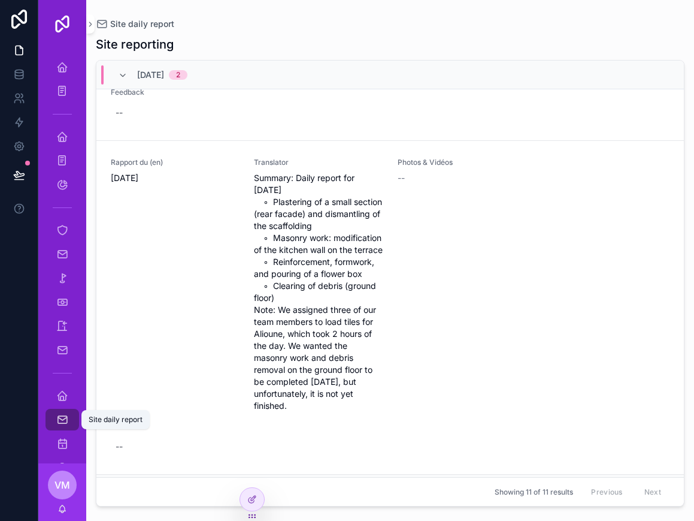
scroll to position [49, 0]
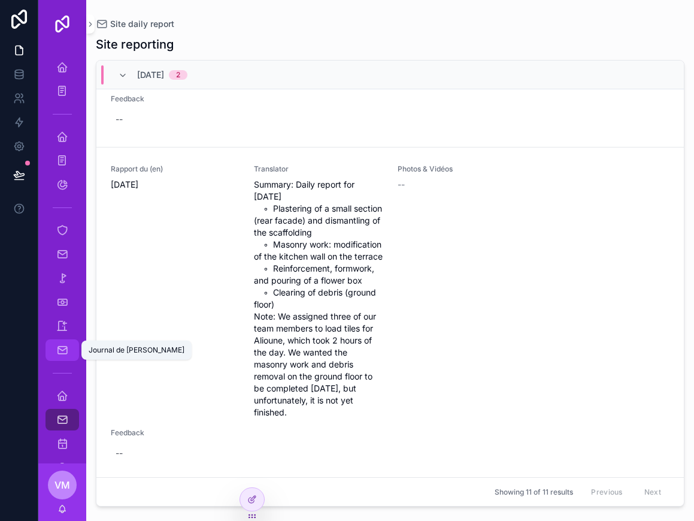
click at [65, 361] on div "Journal de [PERSON_NAME]" at bounding box center [62, 350] width 48 height 24
click at [64, 359] on div "Journal de [PERSON_NAME]" at bounding box center [62, 349] width 19 height 19
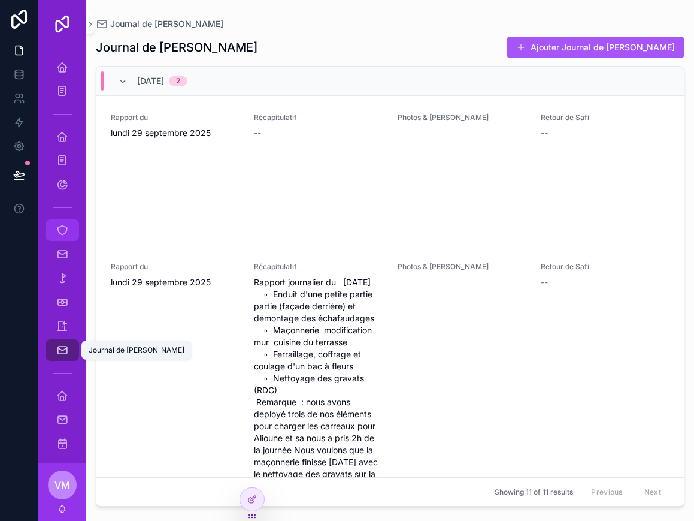
click at [59, 234] on icon "scrollable content" at bounding box center [62, 230] width 12 height 12
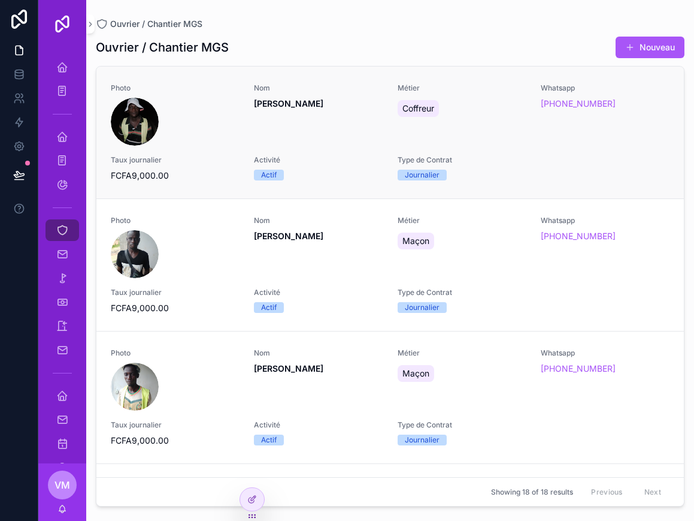
click at [206, 125] on div "scrollable content" at bounding box center [175, 122] width 129 height 48
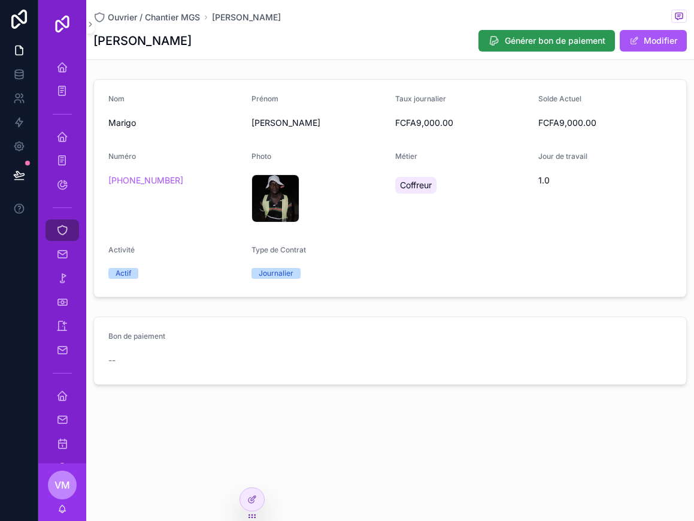
click at [547, 43] on span "Générer bon de paiement" at bounding box center [555, 41] width 101 height 12
click at [57, 67] on icon "scrollable content" at bounding box center [62, 67] width 12 height 12
